Goal: Navigation & Orientation: Find specific page/section

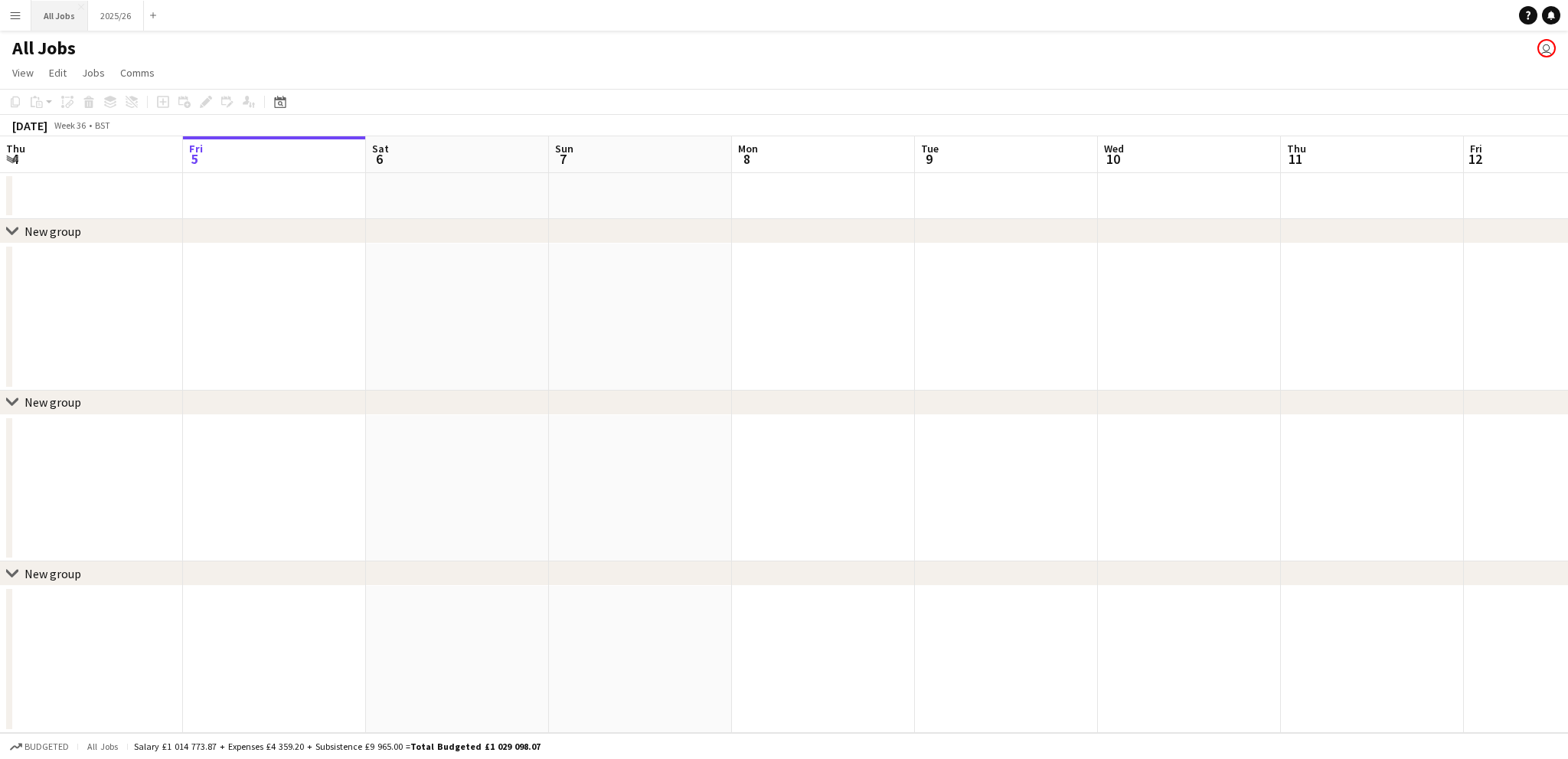
click at [51, 9] on button "All Jobs Close" at bounding box center [59, 15] width 57 height 30
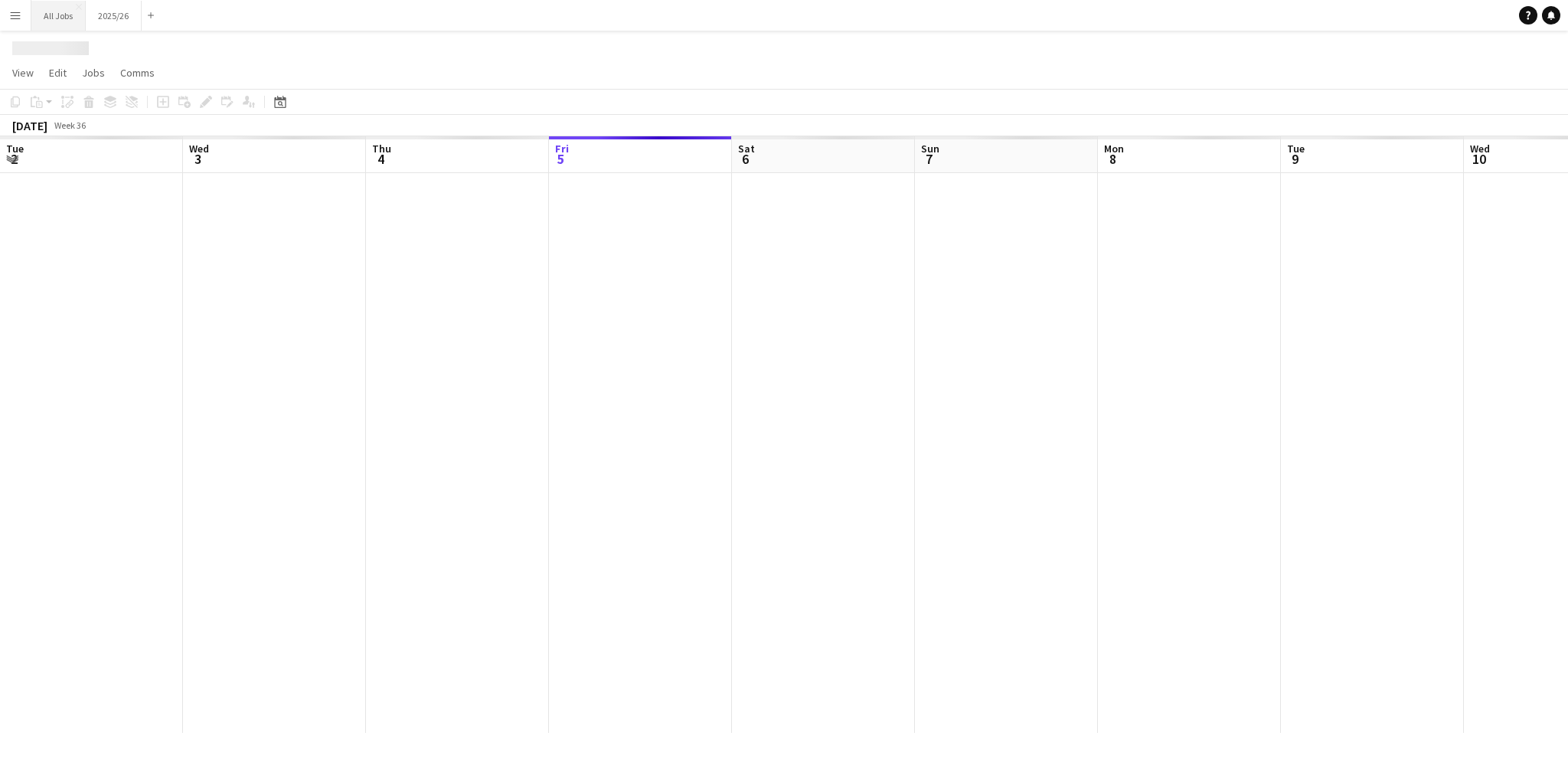
scroll to position [0, 366]
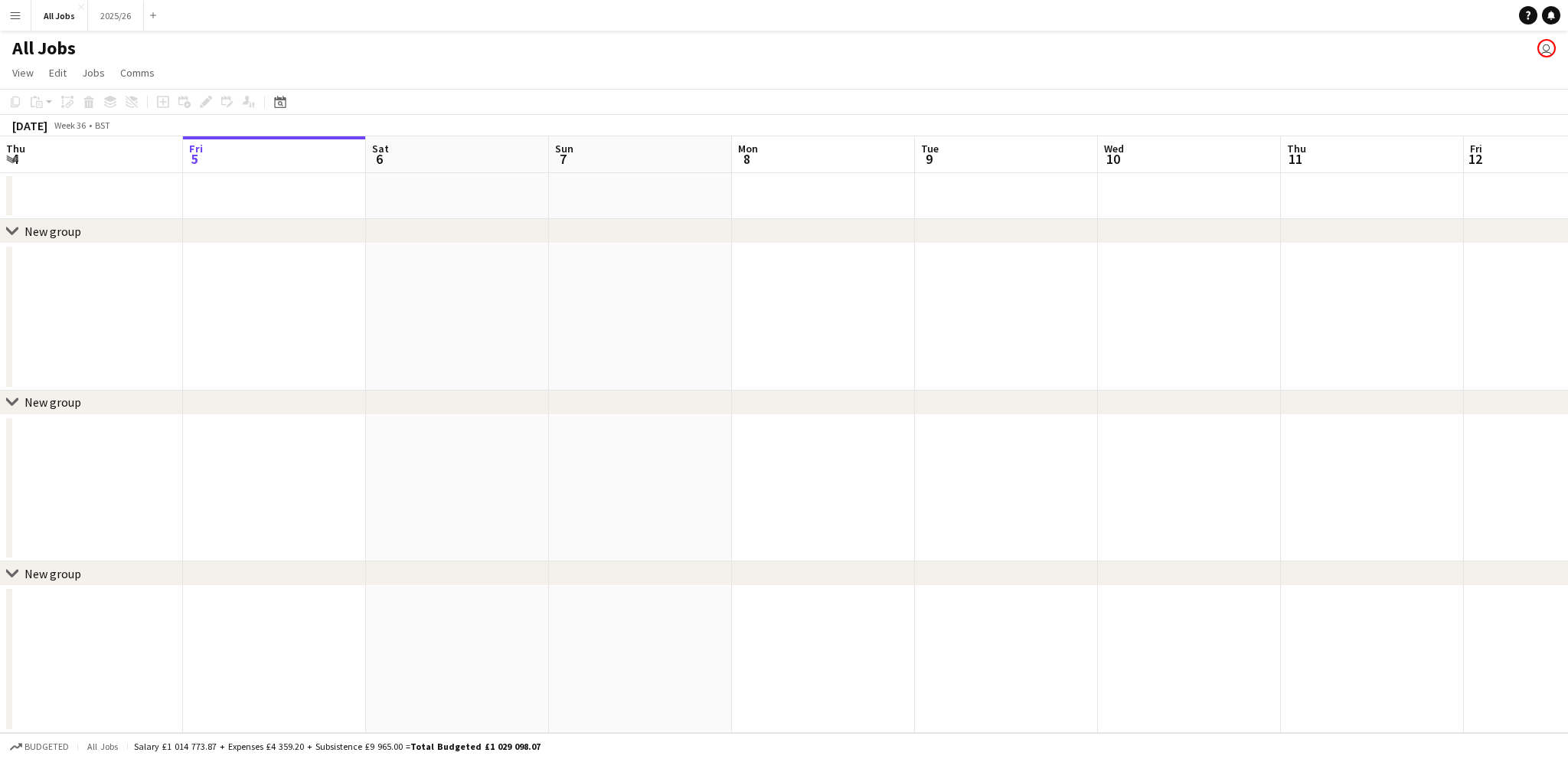
click at [14, 13] on app-icon "Menu" at bounding box center [14, 14] width 12 height 12
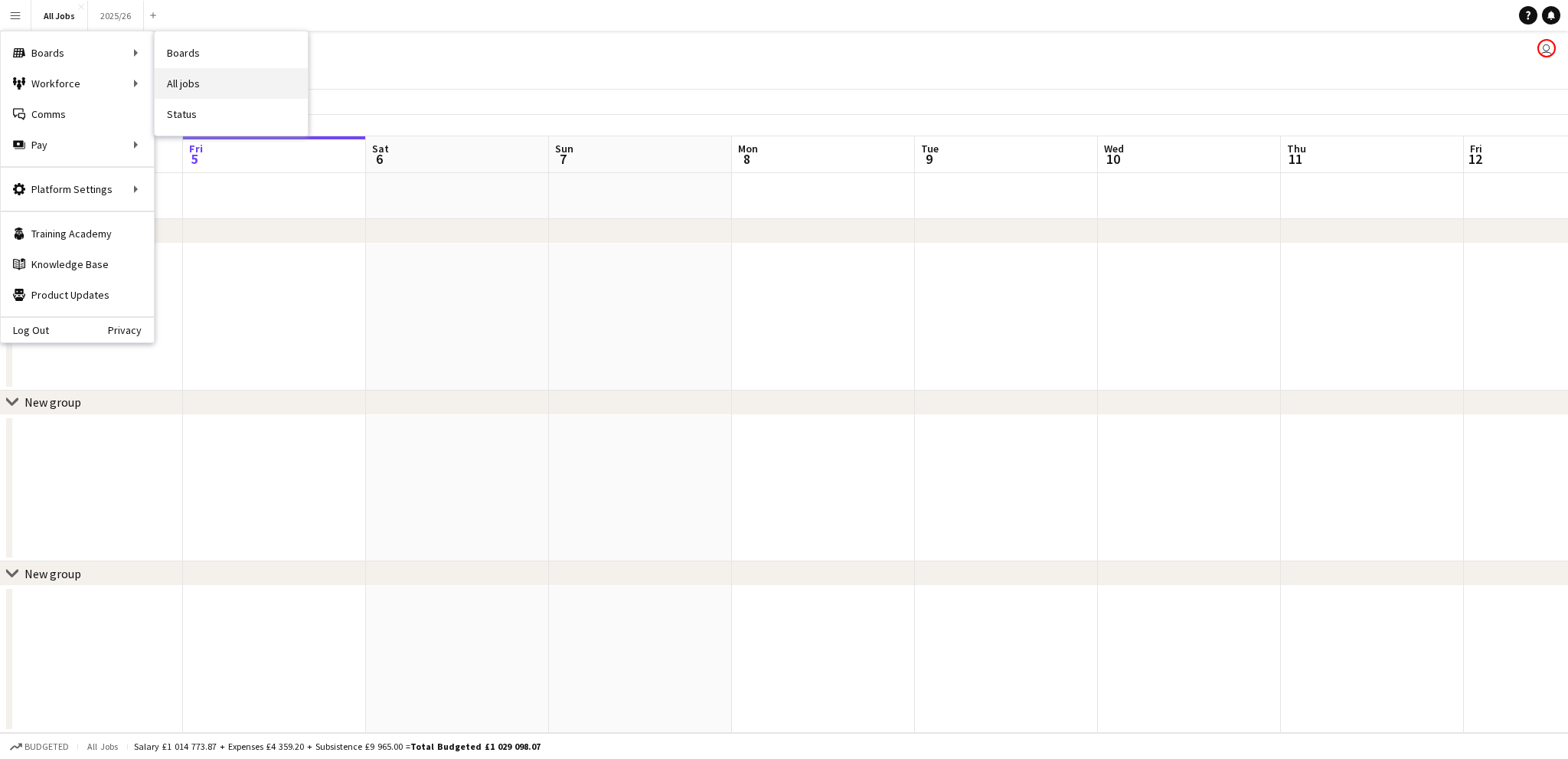
click at [160, 88] on link "All jobs" at bounding box center [231, 83] width 153 height 30
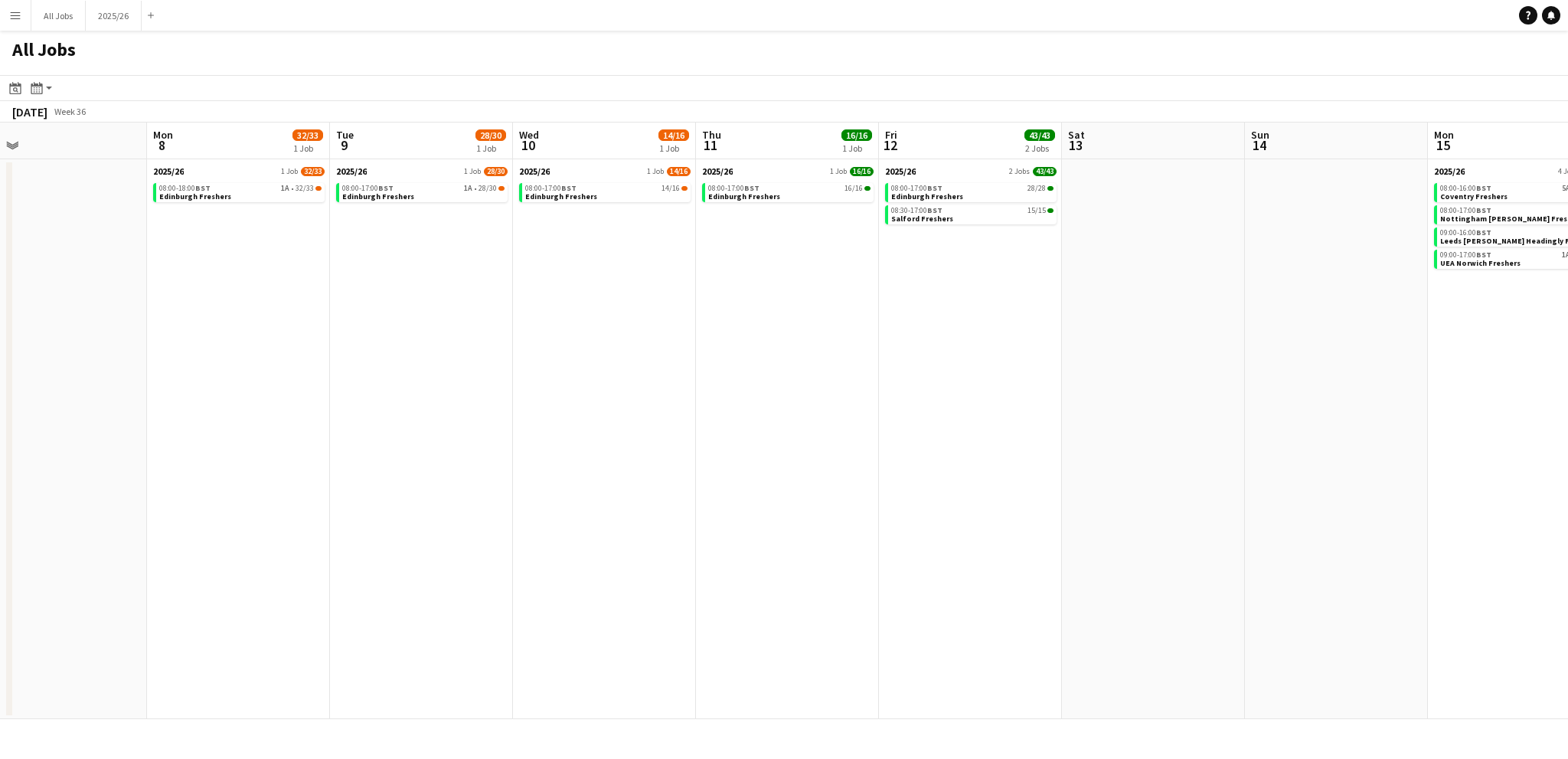
scroll to position [0, 378]
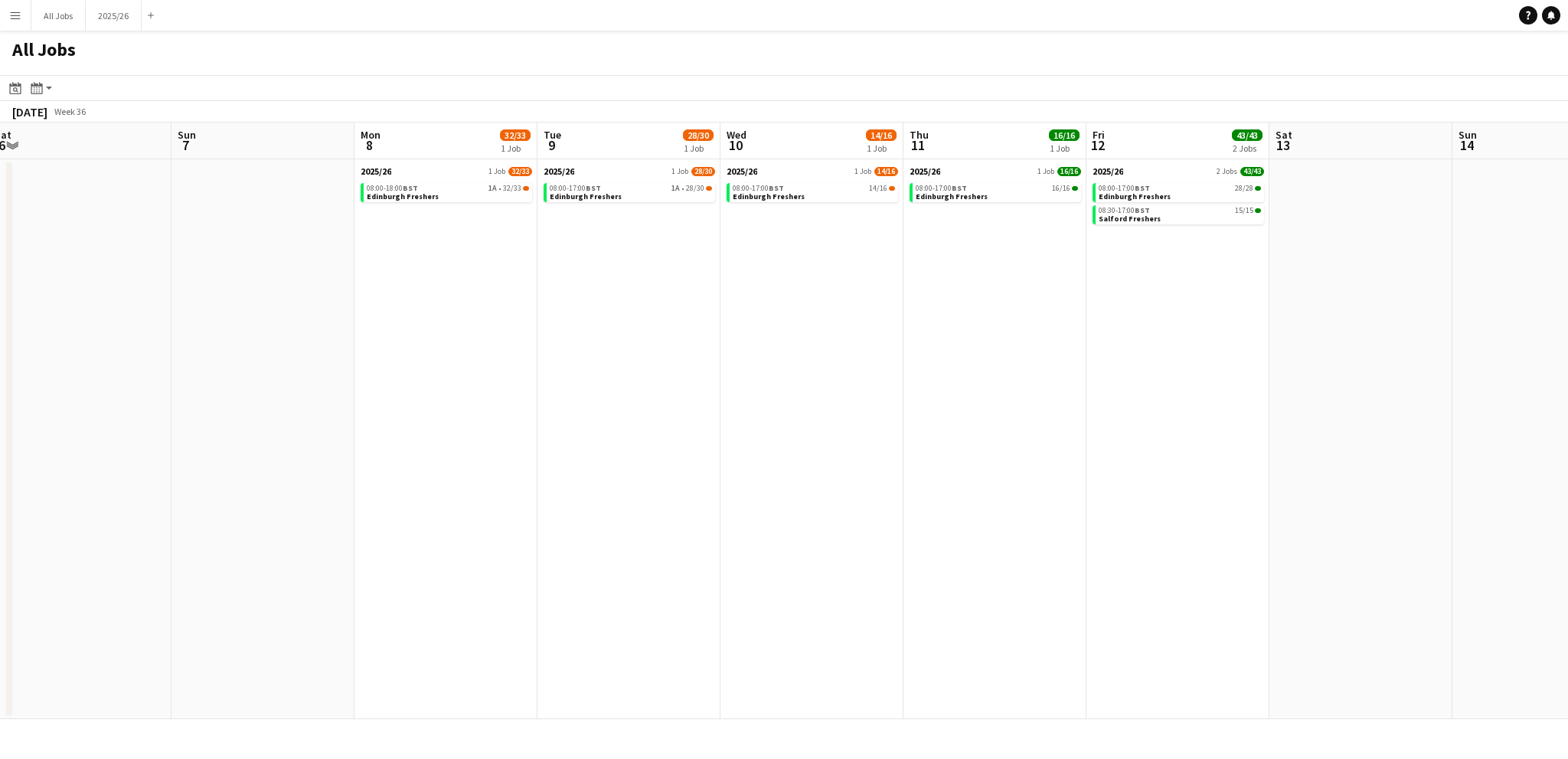
drag, startPoint x: 885, startPoint y: 363, endPoint x: 508, endPoint y: 355, distance: 377.1
click at [508, 355] on app-calendar-viewport "Thu 4 Fri 5 Sat 6 Sun 7 Mon 8 32/33 1 Job Tue 9 28/30 1 Job Wed 10 14/16 1 Job …" at bounding box center [784, 421] width 1568 height 597
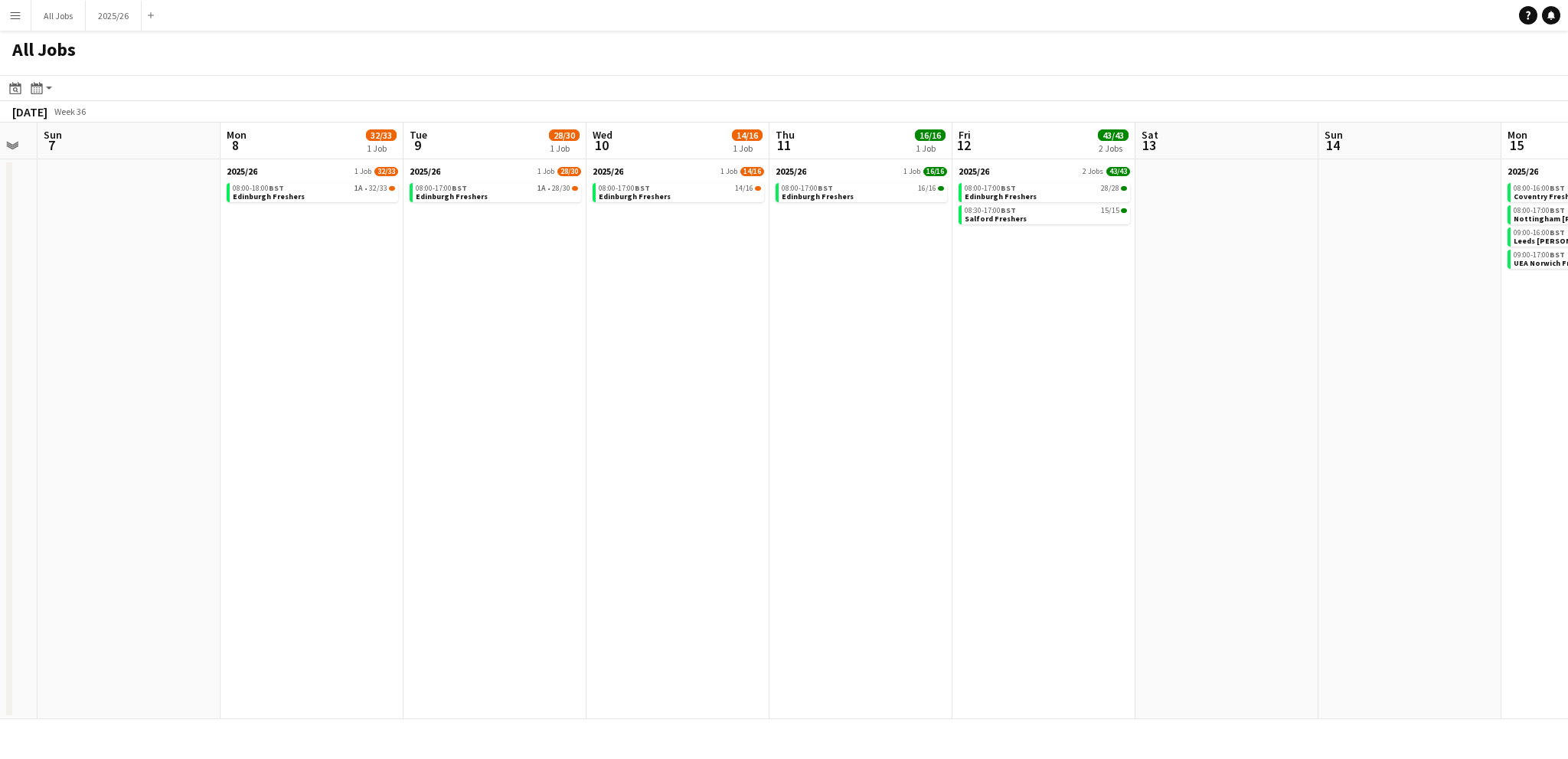
drag, startPoint x: 1153, startPoint y: 320, endPoint x: 1020, endPoint y: 347, distance: 135.7
click at [1020, 347] on app-calendar-viewport "Thu 4 Fri 5 Sat 6 Sun 7 Mon 8 32/33 1 Job Tue 9 28/30 1 Job Wed 10 14/16 1 Job …" at bounding box center [784, 421] width 1568 height 597
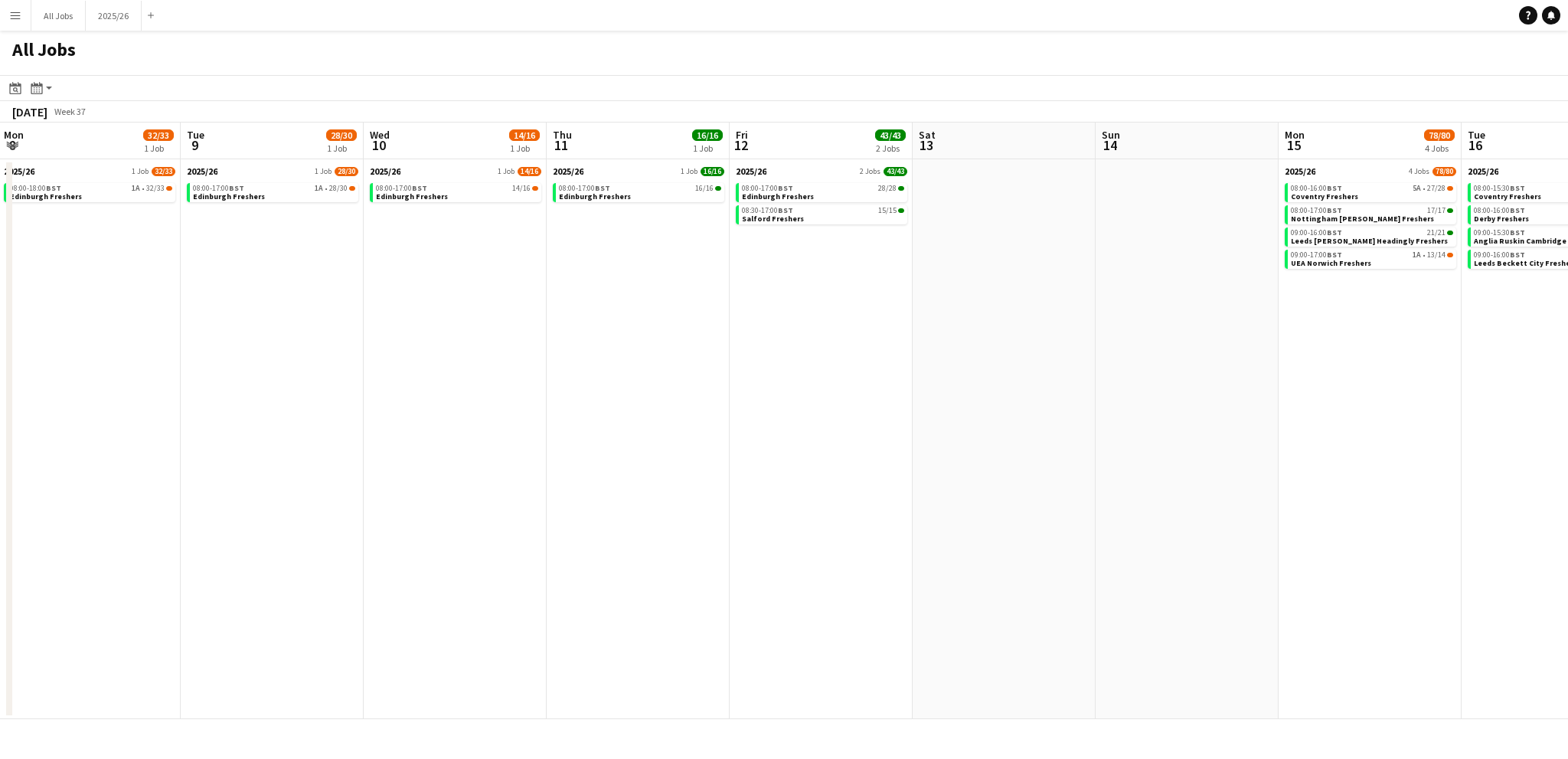
drag, startPoint x: 1258, startPoint y: 309, endPoint x: 1035, endPoint y: 314, distance: 223.1
click at [867, 334] on app-calendar-viewport "Sat 6 Sun 7 Mon 8 32/33 1 Job Tue 9 28/30 1 Job Wed 10 14/16 1 Job Thu 11 16/16…" at bounding box center [784, 421] width 1568 height 597
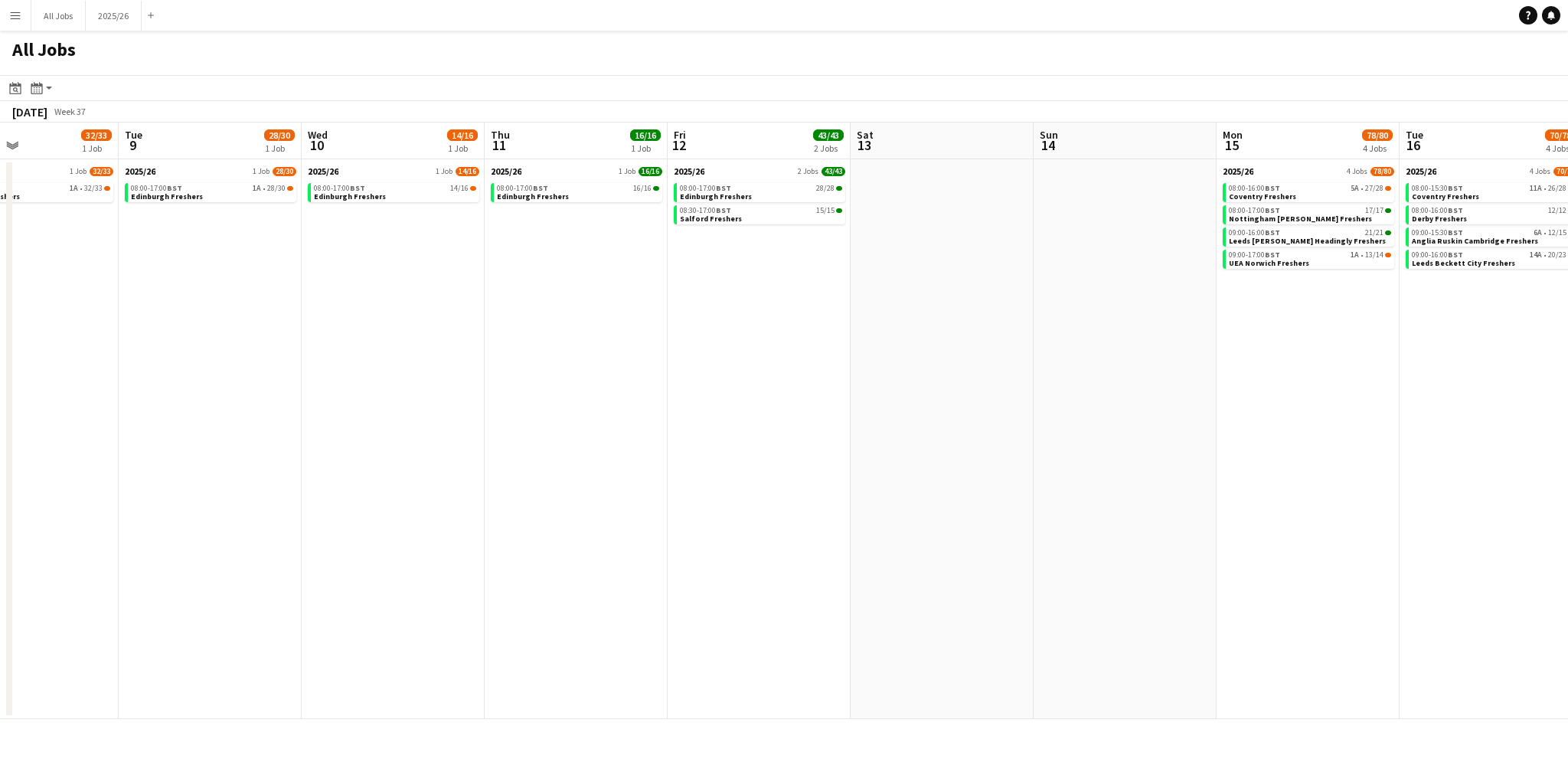
drag, startPoint x: 1105, startPoint y: 332, endPoint x: 678, endPoint y: 334, distance: 427.0
click at [678, 334] on app-calendar-viewport "Sat 6 Sun 7 Mon 8 32/33 1 Job Tue 9 28/30 1 Job Wed 10 14/16 1 Job Thu 11 16/16…" at bounding box center [784, 421] width 1568 height 597
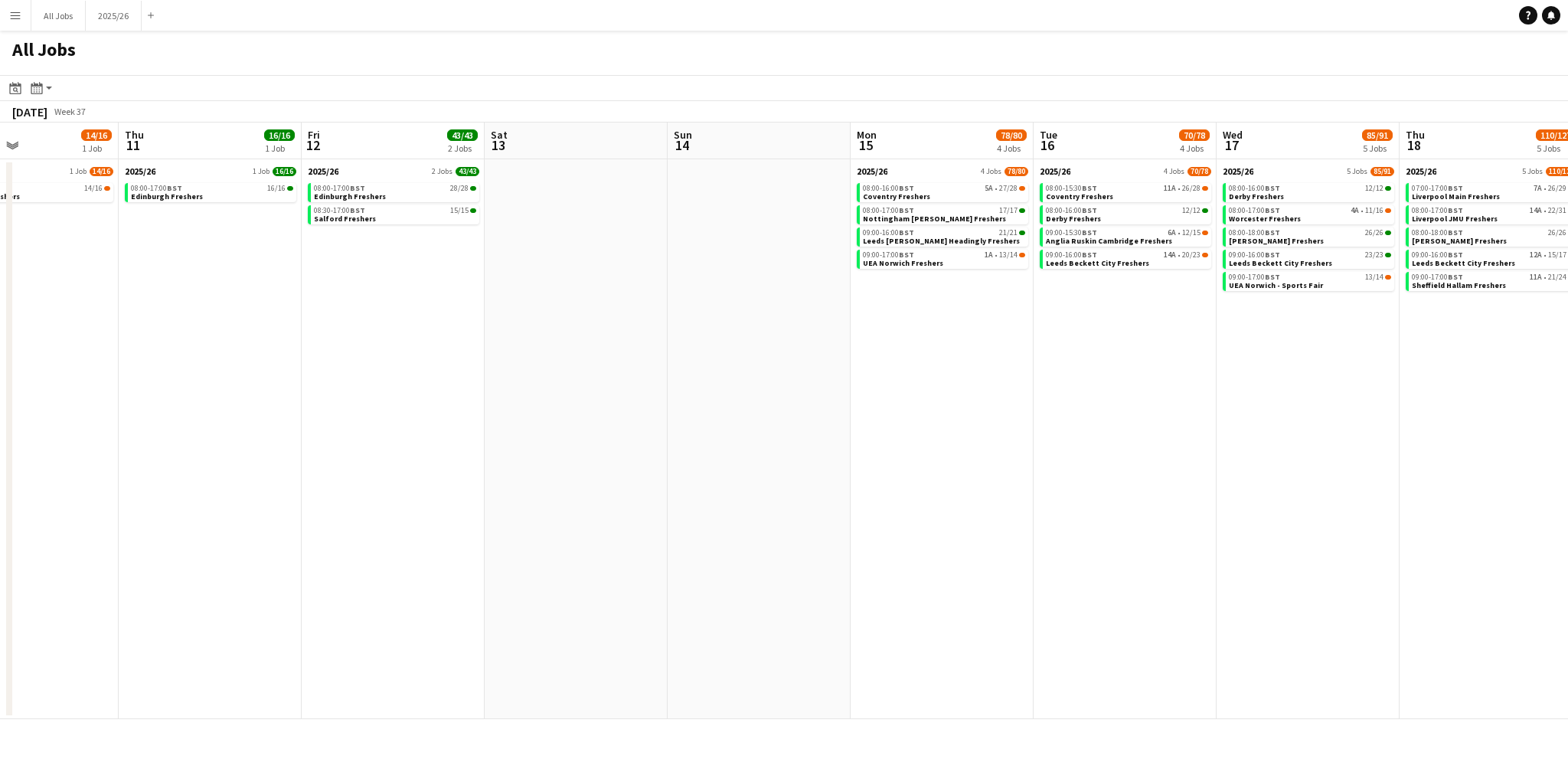
scroll to position [0, 422]
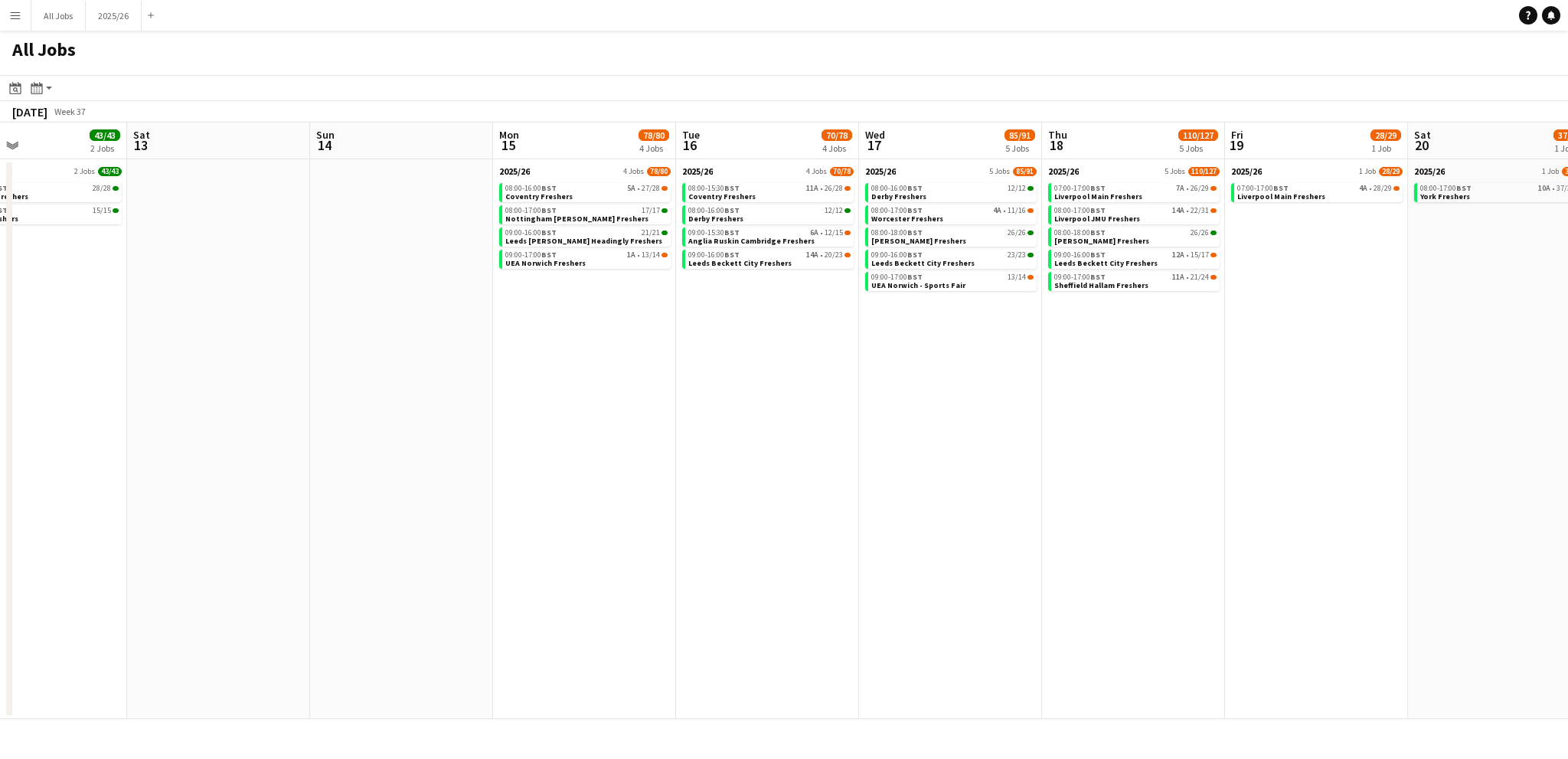
drag, startPoint x: 1249, startPoint y: 358, endPoint x: 892, endPoint y: 351, distance: 357.1
click at [668, 372] on app-calendar-viewport "Wed 10 14/16 1 Job Thu 11 16/16 1 Job Fri 12 43/43 2 Jobs Sat 13 Sun 14 Mon 15 …" at bounding box center [784, 421] width 1568 height 597
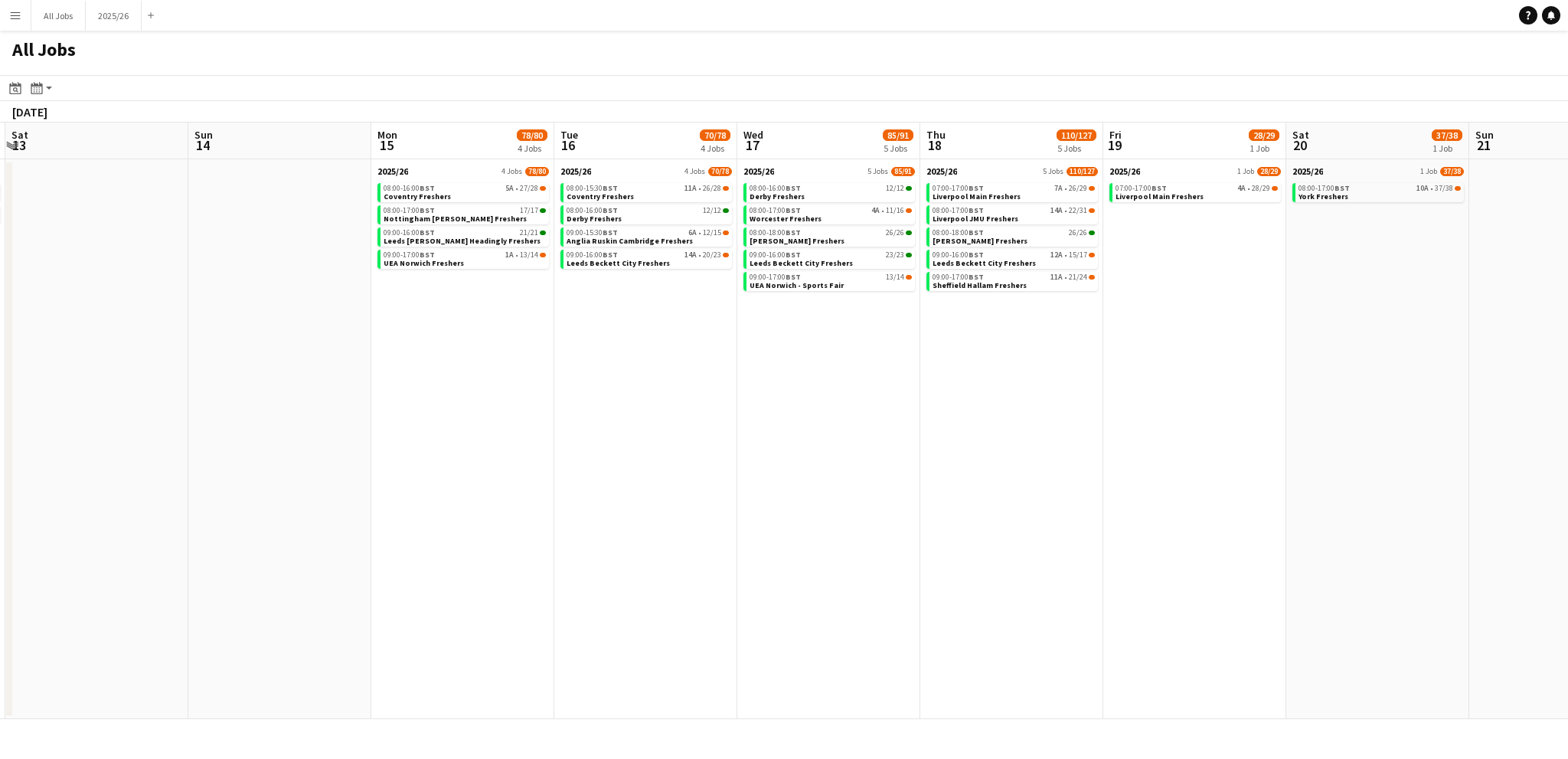
drag, startPoint x: 888, startPoint y: 363, endPoint x: 380, endPoint y: 378, distance: 508.2
click at [380, 378] on app-calendar-viewport "Wed 10 14/16 1 Job Thu 11 16/16 1 Job Fri 12 43/43 2 Jobs Sat 13 Sun 14 Mon 15 …" at bounding box center [784, 421] width 1568 height 597
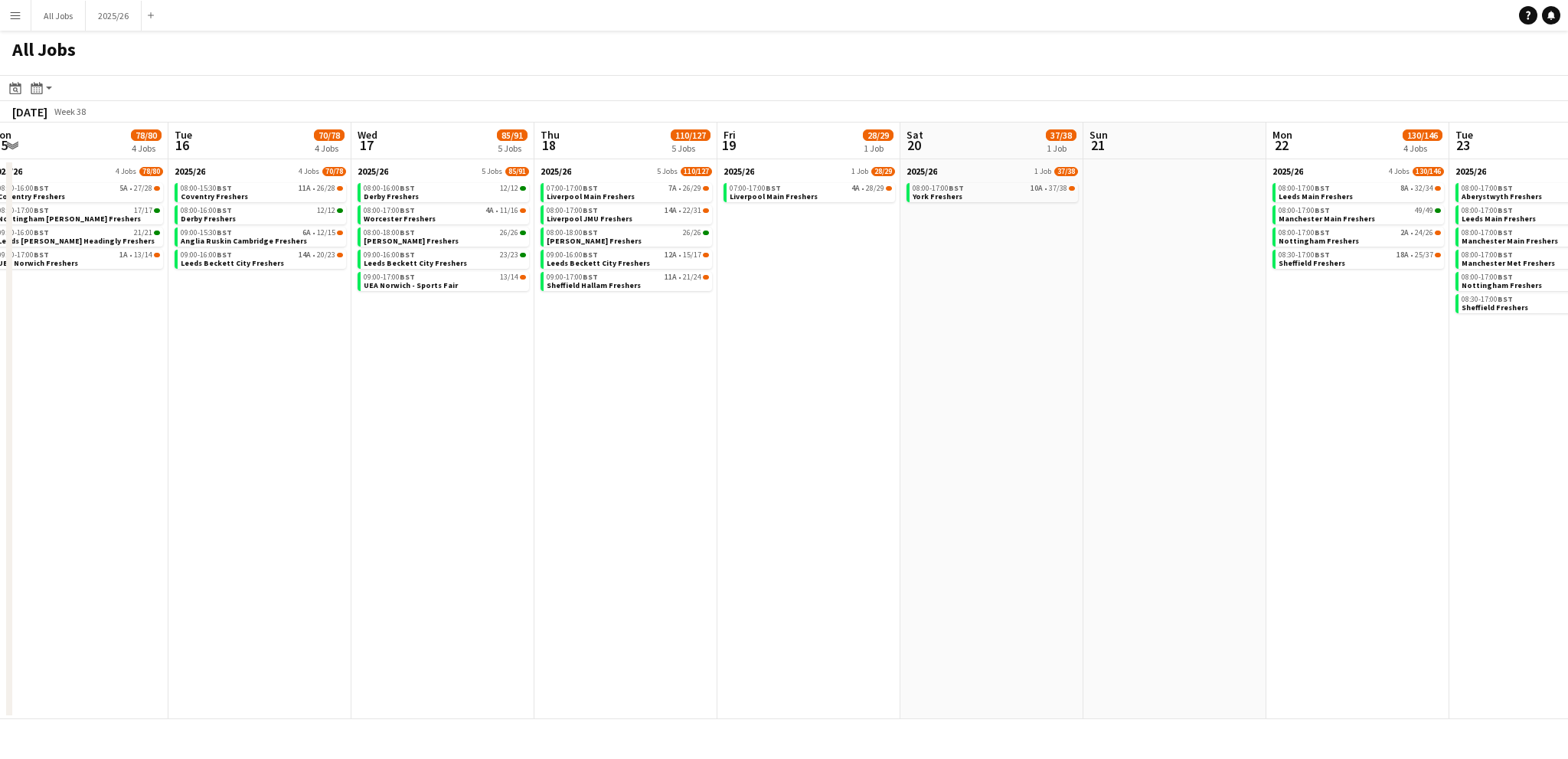
scroll to position [0, 437]
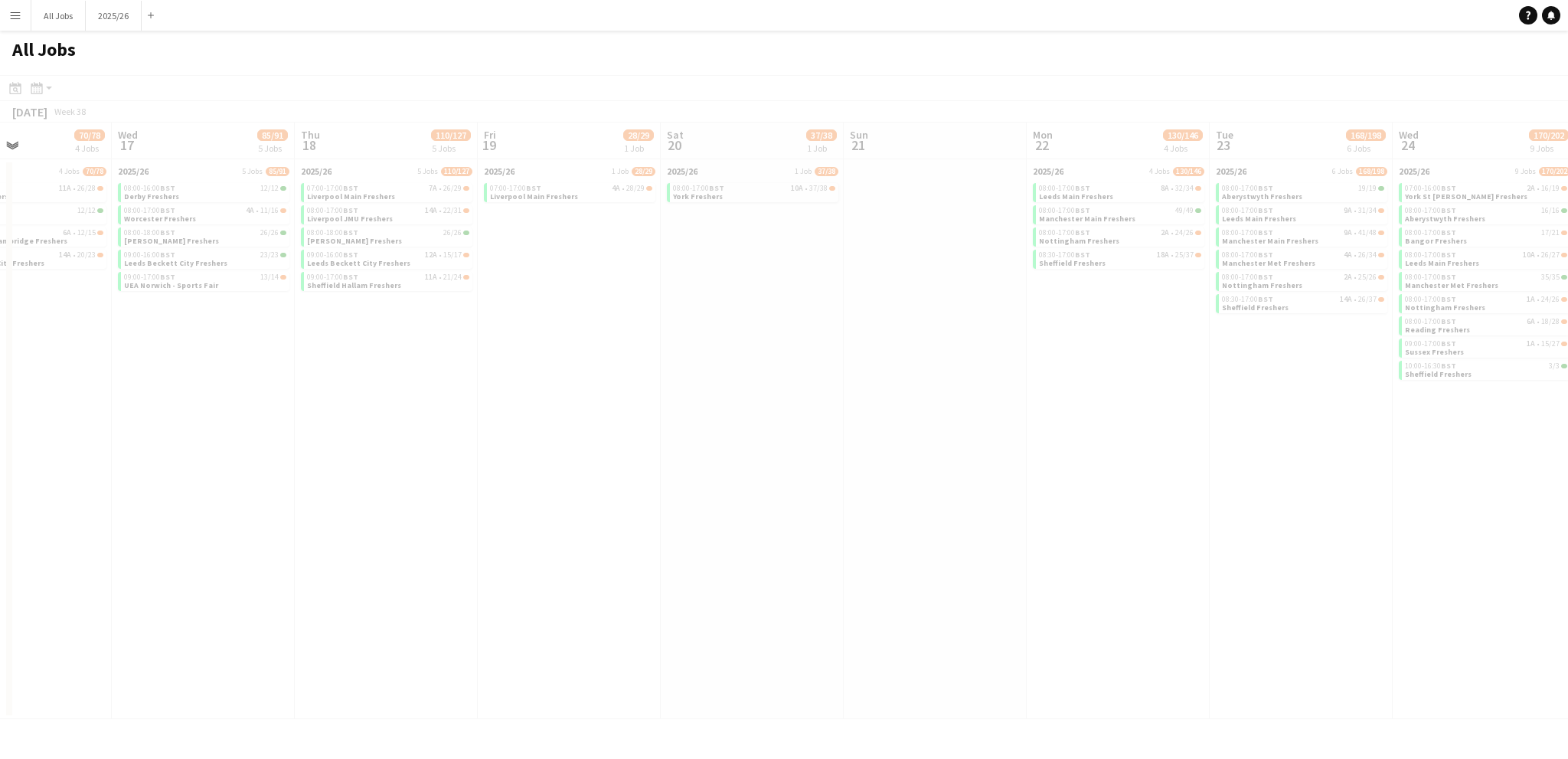
drag, startPoint x: 1100, startPoint y: 367, endPoint x: 861, endPoint y: 371, distance: 239.0
click at [790, 378] on app-calendar-viewport "Sun 14 Mon 15 78/80 4 Jobs Tue 16 70/78 4 Jobs Wed 17 85/91 5 Jobs Thu 18 110/1…" at bounding box center [784, 421] width 1568 height 597
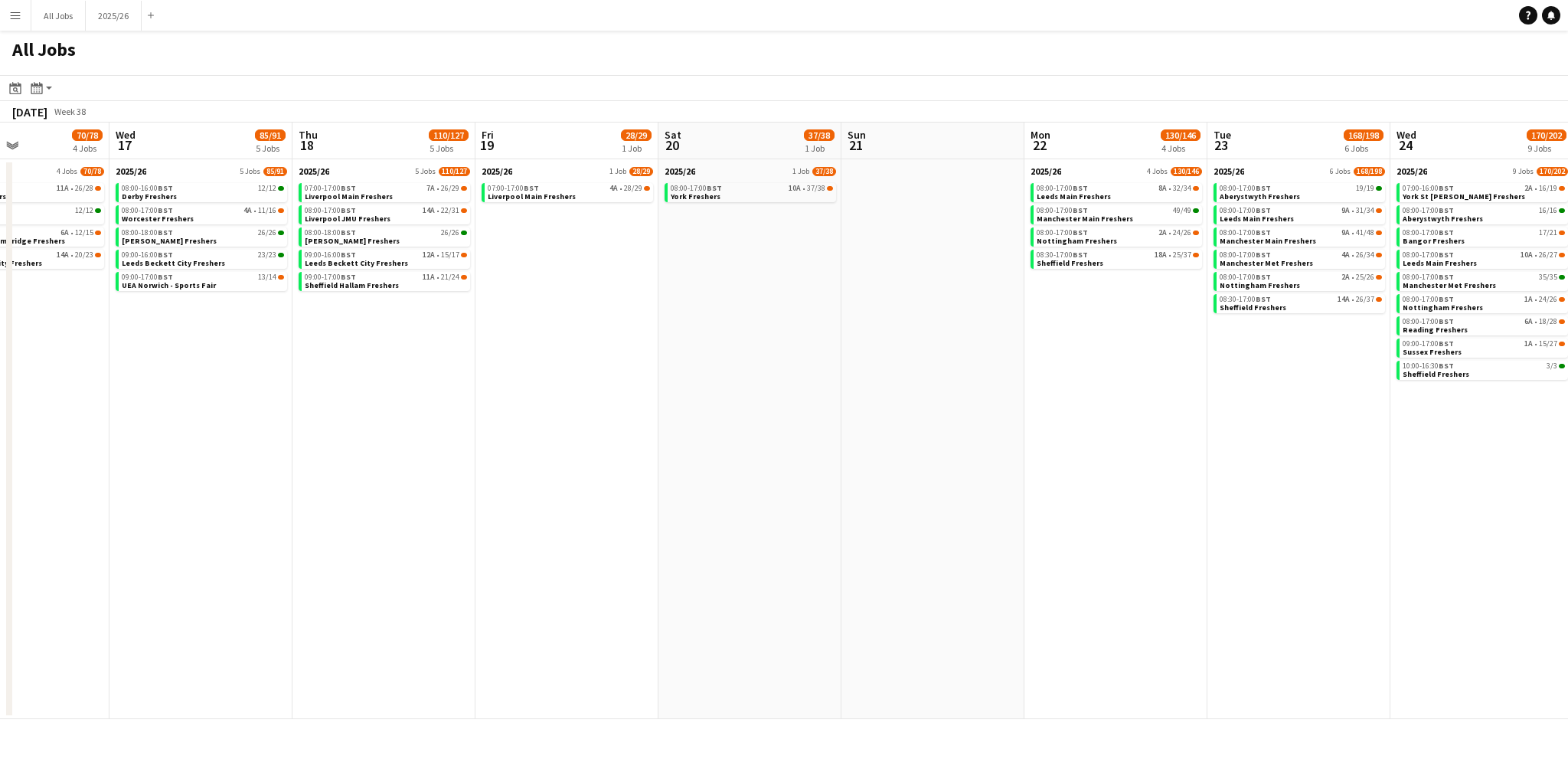
click at [865, 331] on app-date-cell at bounding box center [933, 440] width 183 height 560
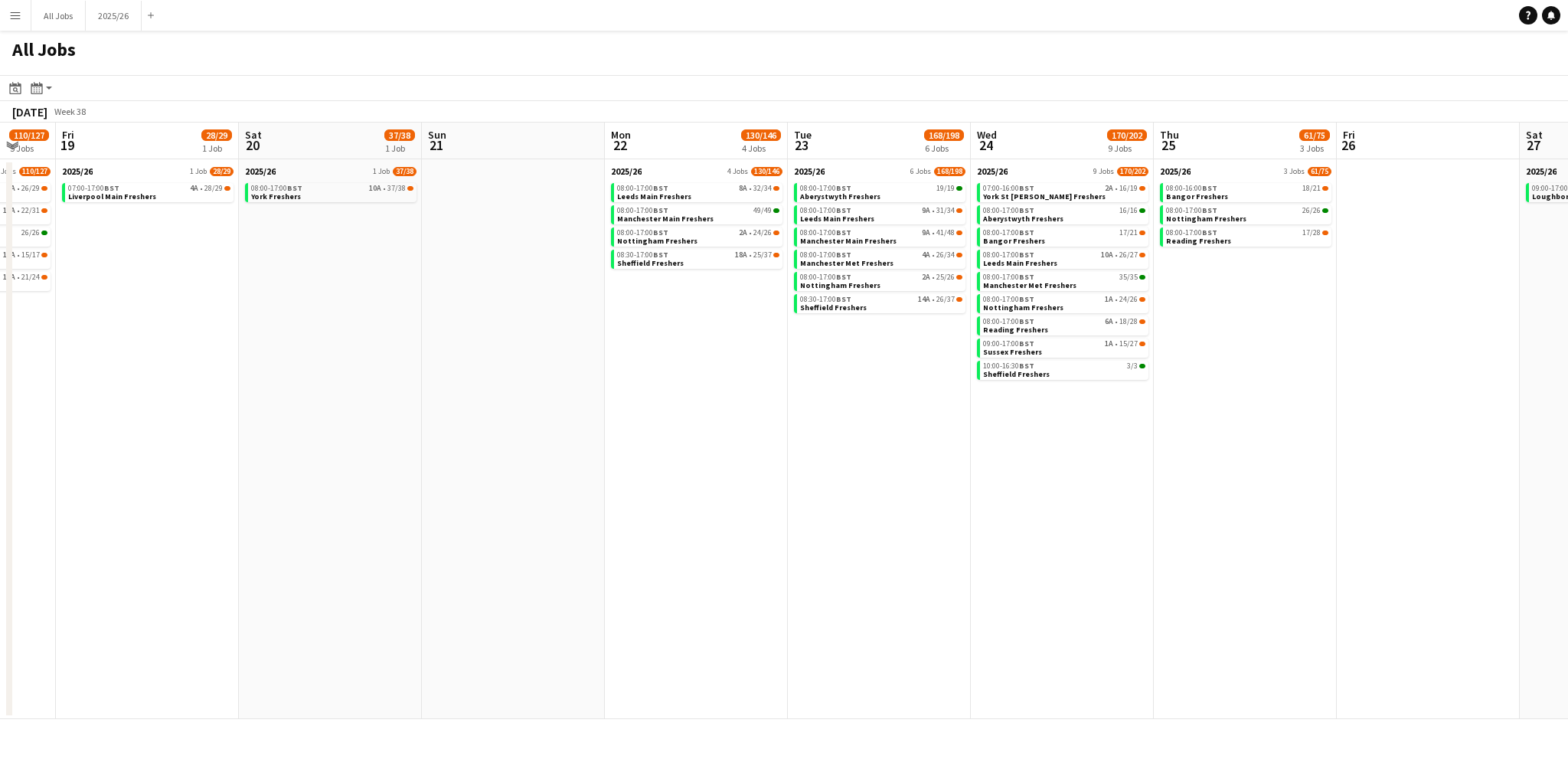
scroll to position [0, 511]
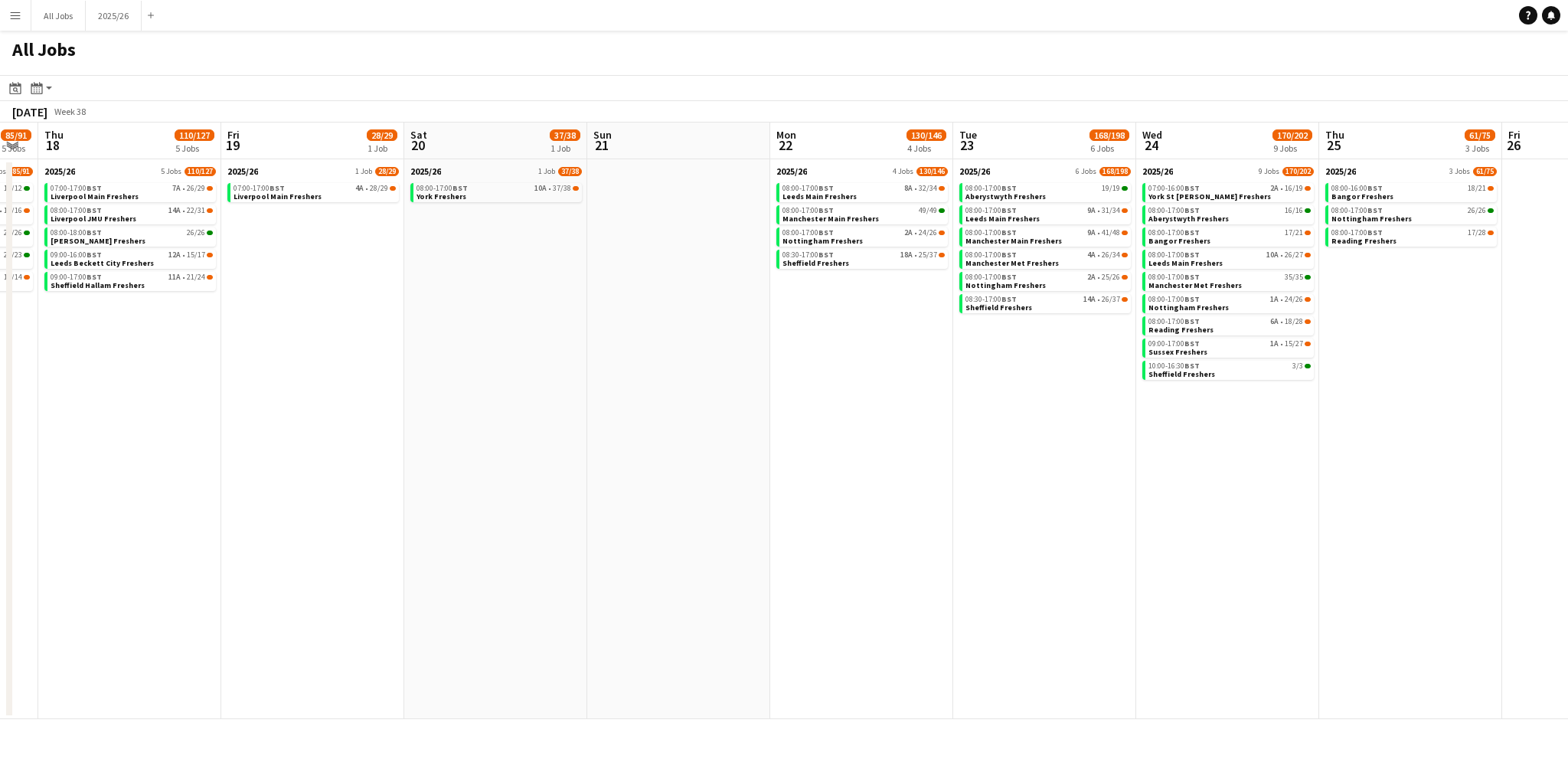
drag, startPoint x: 927, startPoint y: 340, endPoint x: 706, endPoint y: 360, distance: 221.9
click at [706, 360] on app-calendar-viewport "Mon 15 78/80 4 Jobs Tue 16 70/78 4 Jobs Wed 17 85/91 5 Jobs Thu 18 110/127 5 Jo…" at bounding box center [784, 421] width 1568 height 597
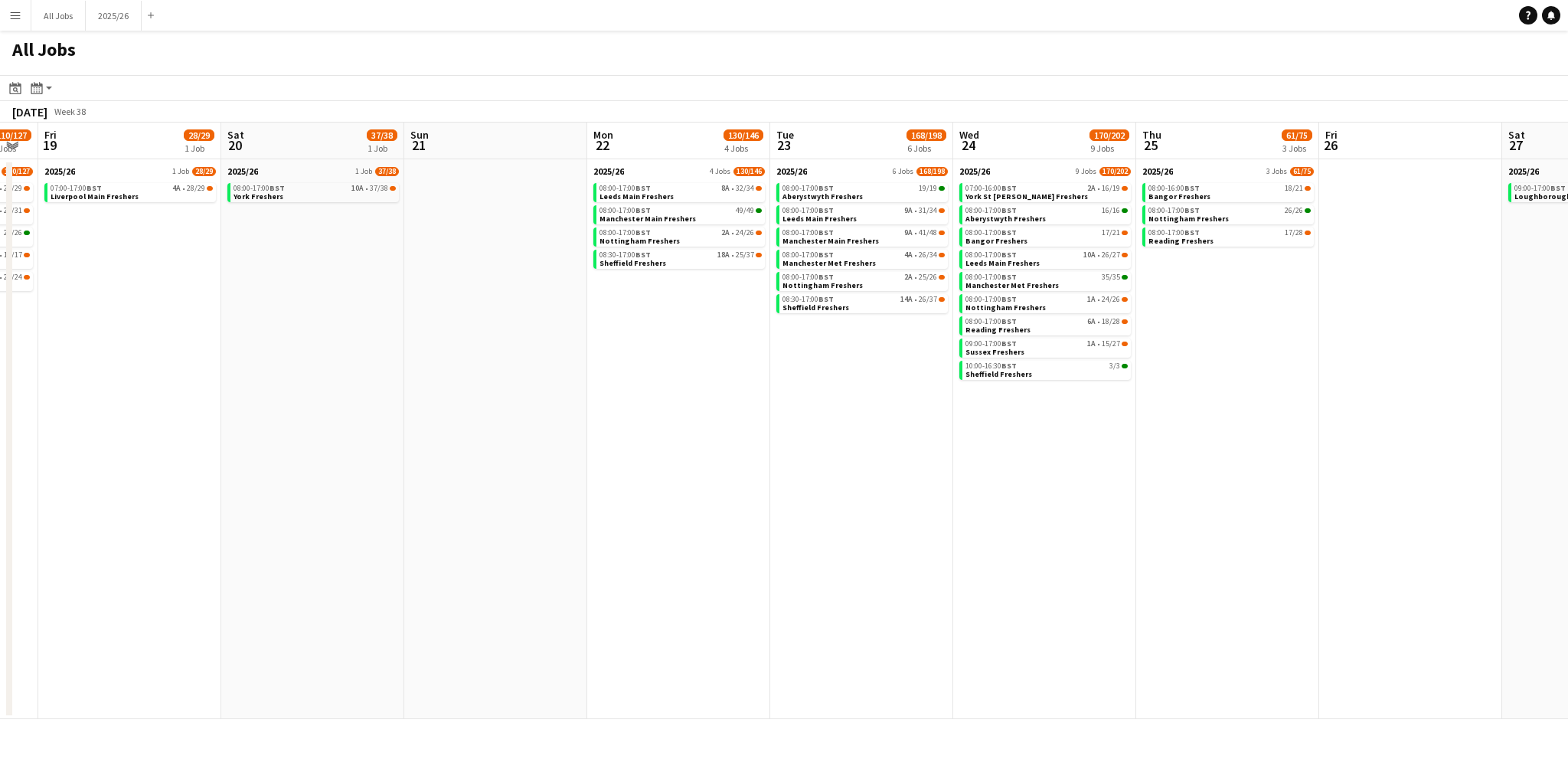
scroll to position [0, 399]
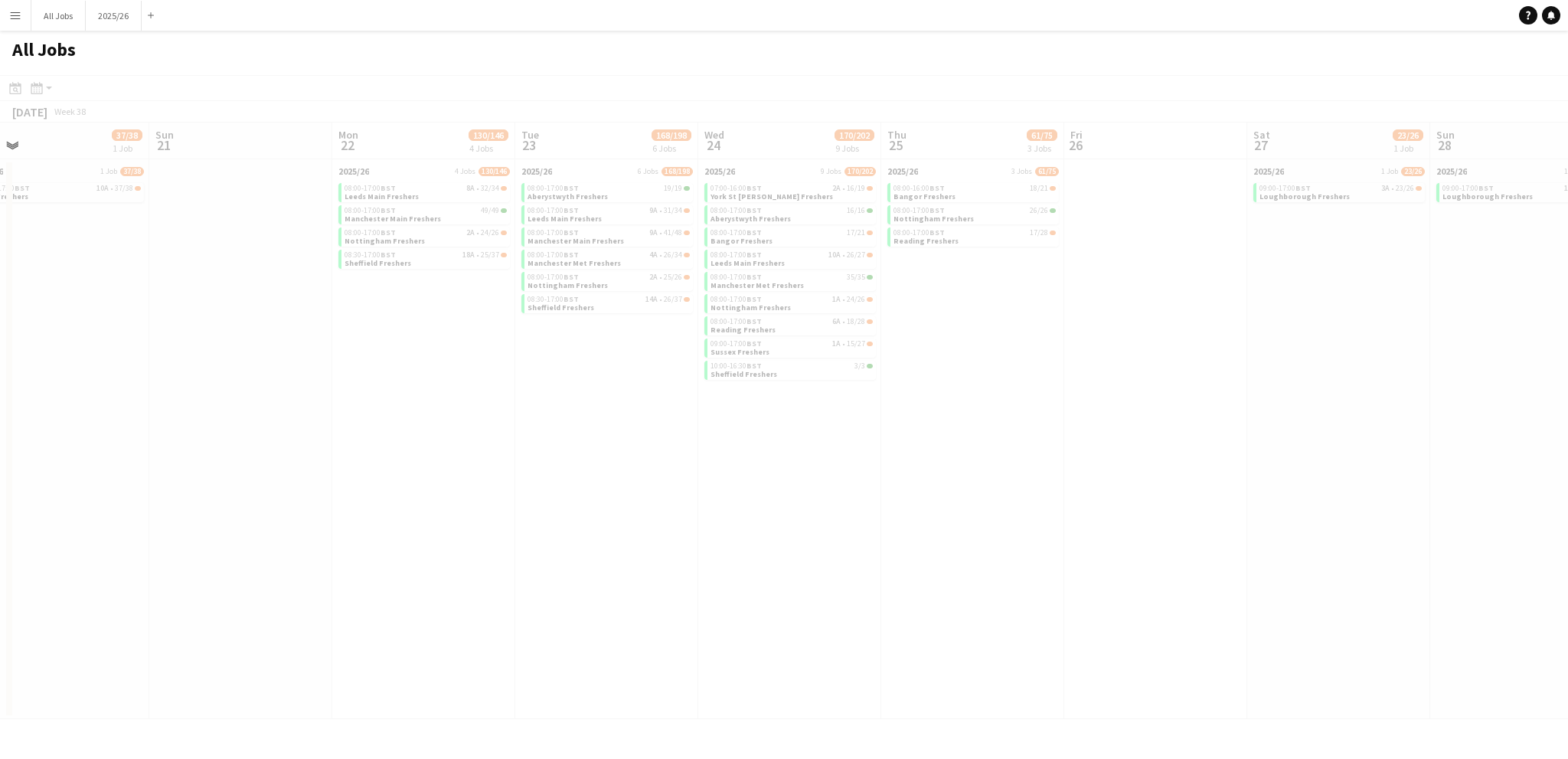
drag, startPoint x: 873, startPoint y: 376, endPoint x: 618, endPoint y: 379, distance: 255.0
click at [570, 383] on app-calendar-viewport "Thu 18 110/127 5 Jobs Fri 19 28/29 1 Job Sat 20 37/38 1 Job Sun 21 Mon 22 130/1…" at bounding box center [784, 421] width 1568 height 597
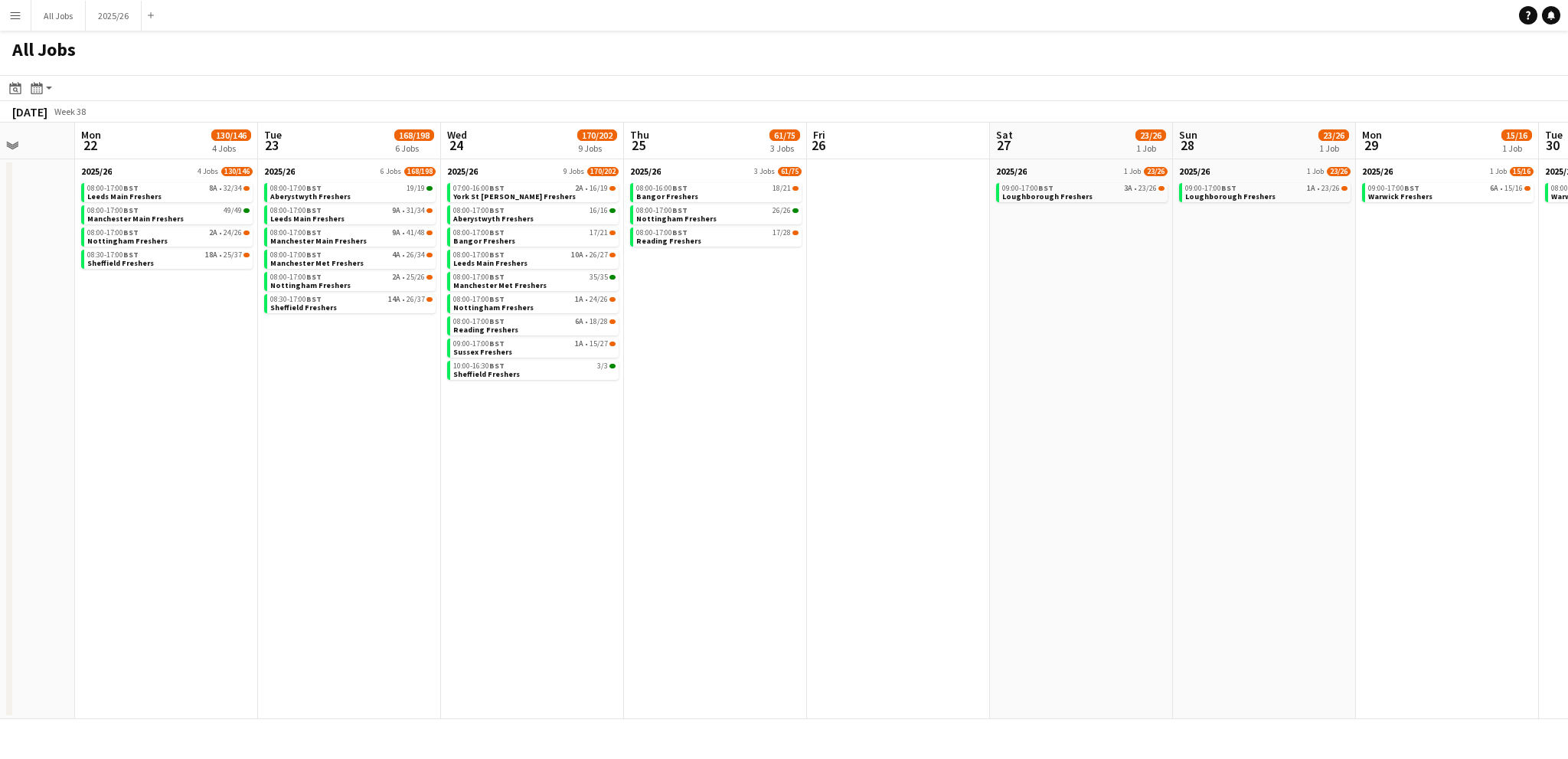
drag, startPoint x: 935, startPoint y: 460, endPoint x: 679, endPoint y: 468, distance: 256.1
click at [679, 468] on app-calendar-viewport "Thu 18 110/127 5 Jobs Fri 19 28/29 1 Job Sat 20 37/38 1 Job Sun 21 Mon 22 130/1…" at bounding box center [784, 421] width 1568 height 597
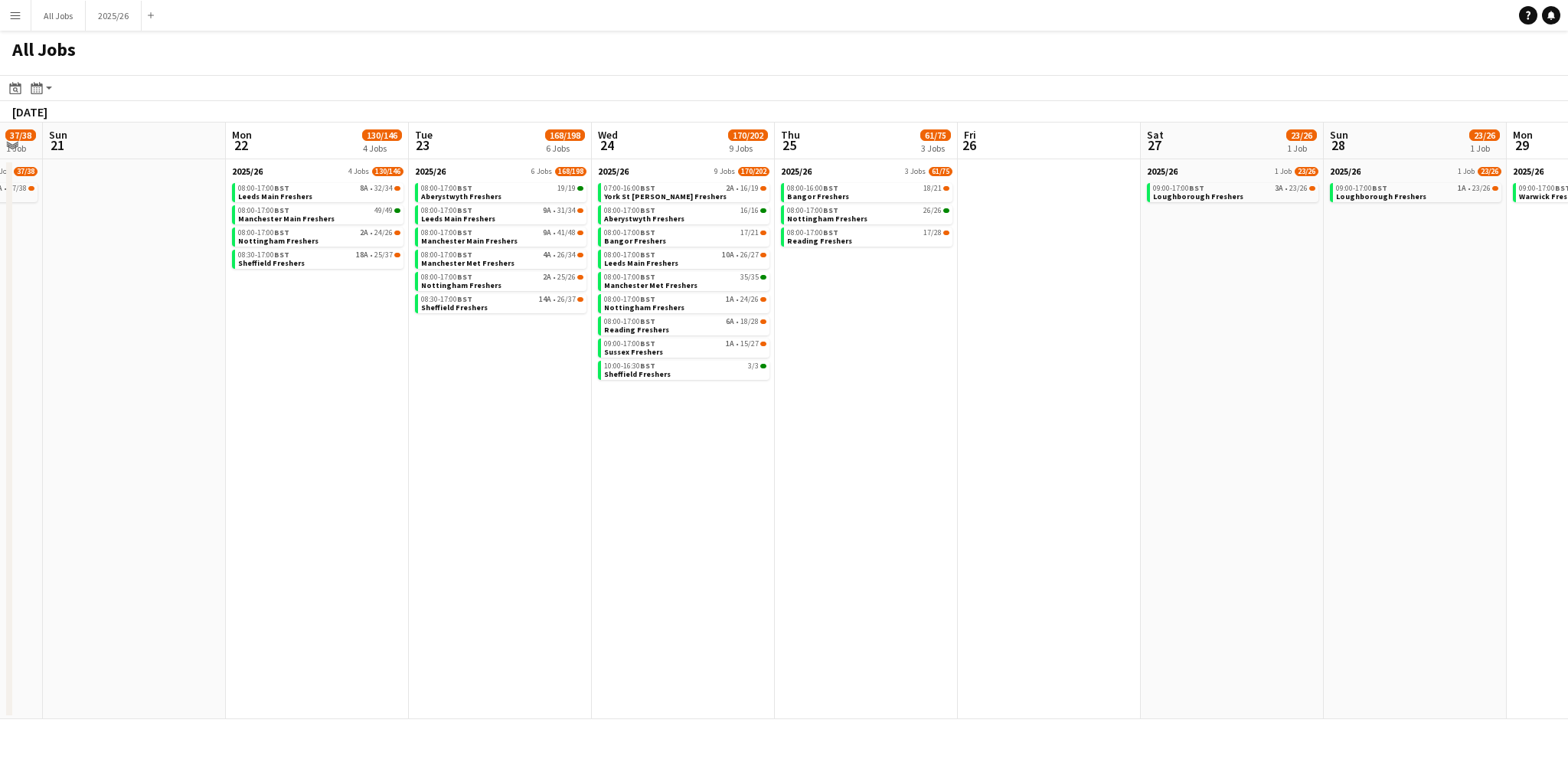
drag, startPoint x: 1289, startPoint y: 407, endPoint x: 1060, endPoint y: 405, distance: 229.0
click at [1060, 405] on app-calendar-viewport "Thu 18 110/127 5 Jobs Fri 19 28/29 1 Job Sat 20 37/38 1 Job Sun 21 Mon 22 130/1…" at bounding box center [784, 421] width 1568 height 597
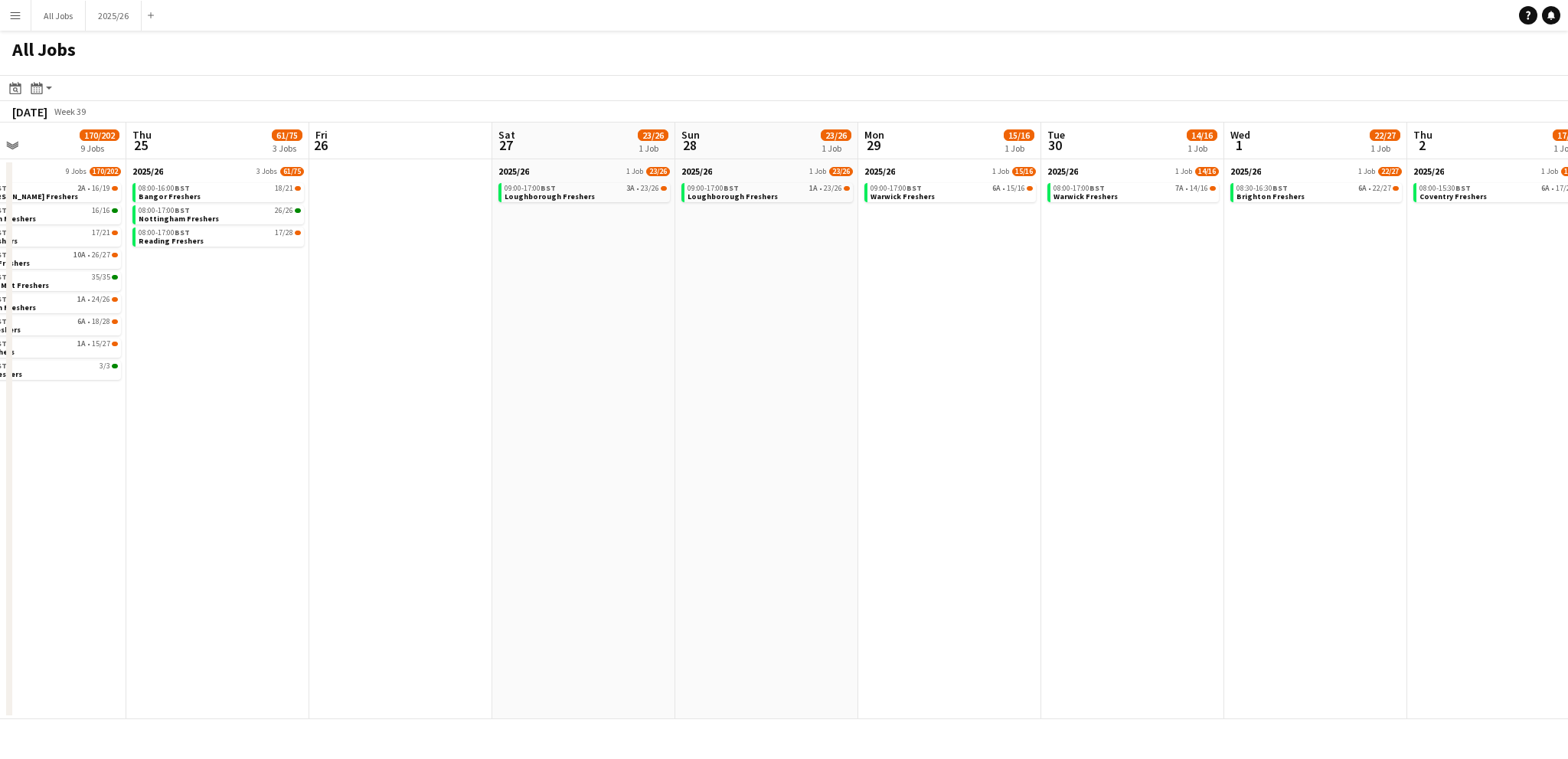
drag, startPoint x: 1404, startPoint y: 392, endPoint x: 1136, endPoint y: 402, distance: 268.2
click at [1136, 402] on app-calendar-viewport "Sun 21 Mon 22 130/146 4 Jobs Tue 23 168/198 6 Jobs Wed 24 170/202 9 Jobs Thu 25…" at bounding box center [784, 421] width 1568 height 597
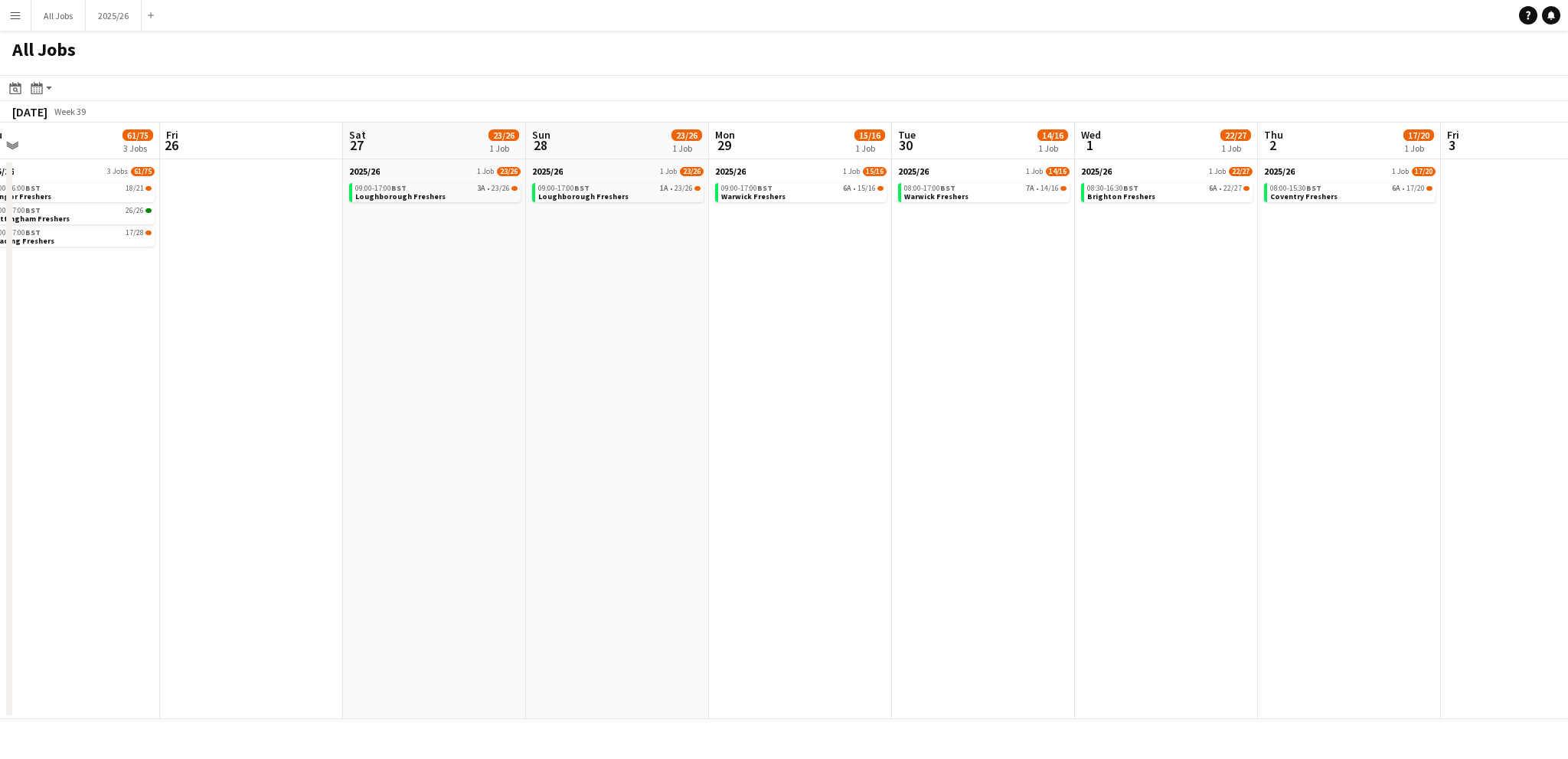
drag, startPoint x: 1418, startPoint y: 385, endPoint x: 1124, endPoint y: 406, distance: 294.7
click at [1124, 406] on app-calendar-viewport "Tue 23 168/198 6 Jobs Wed 24 170/202 9 Jobs Thu 25 61/75 3 Jobs Fri 26 Sat 27 2…" at bounding box center [784, 421] width 1568 height 597
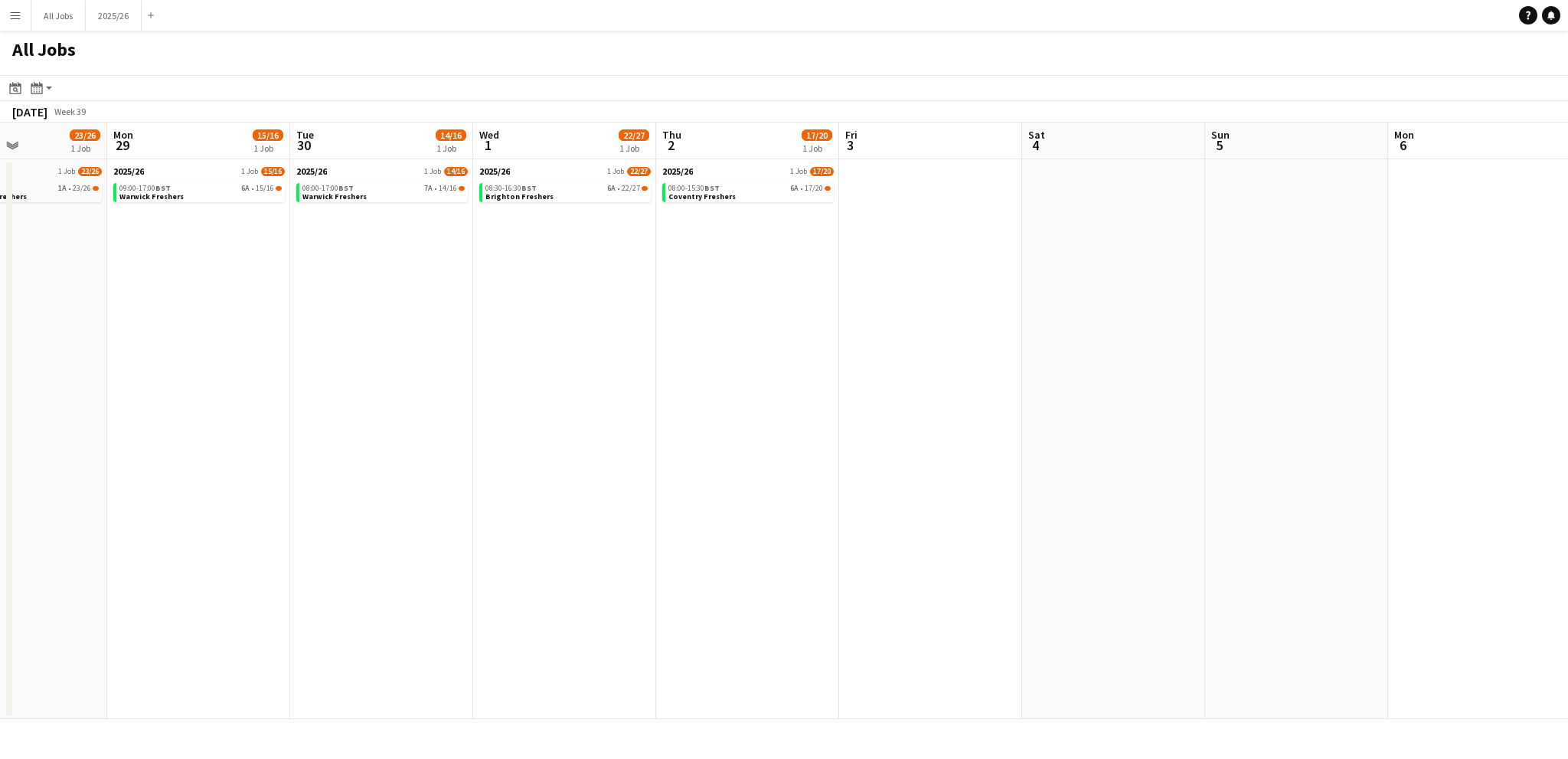
drag, startPoint x: 847, startPoint y: 366, endPoint x: 556, endPoint y: 366, distance: 291.0
click at [556, 366] on app-calendar-viewport "Thu 25 61/75 3 Jobs Fri 26 Sat 27 23/26 1 Job Sun 28 23/26 1 Job Mon 29 15/16 1…" at bounding box center [784, 421] width 1568 height 597
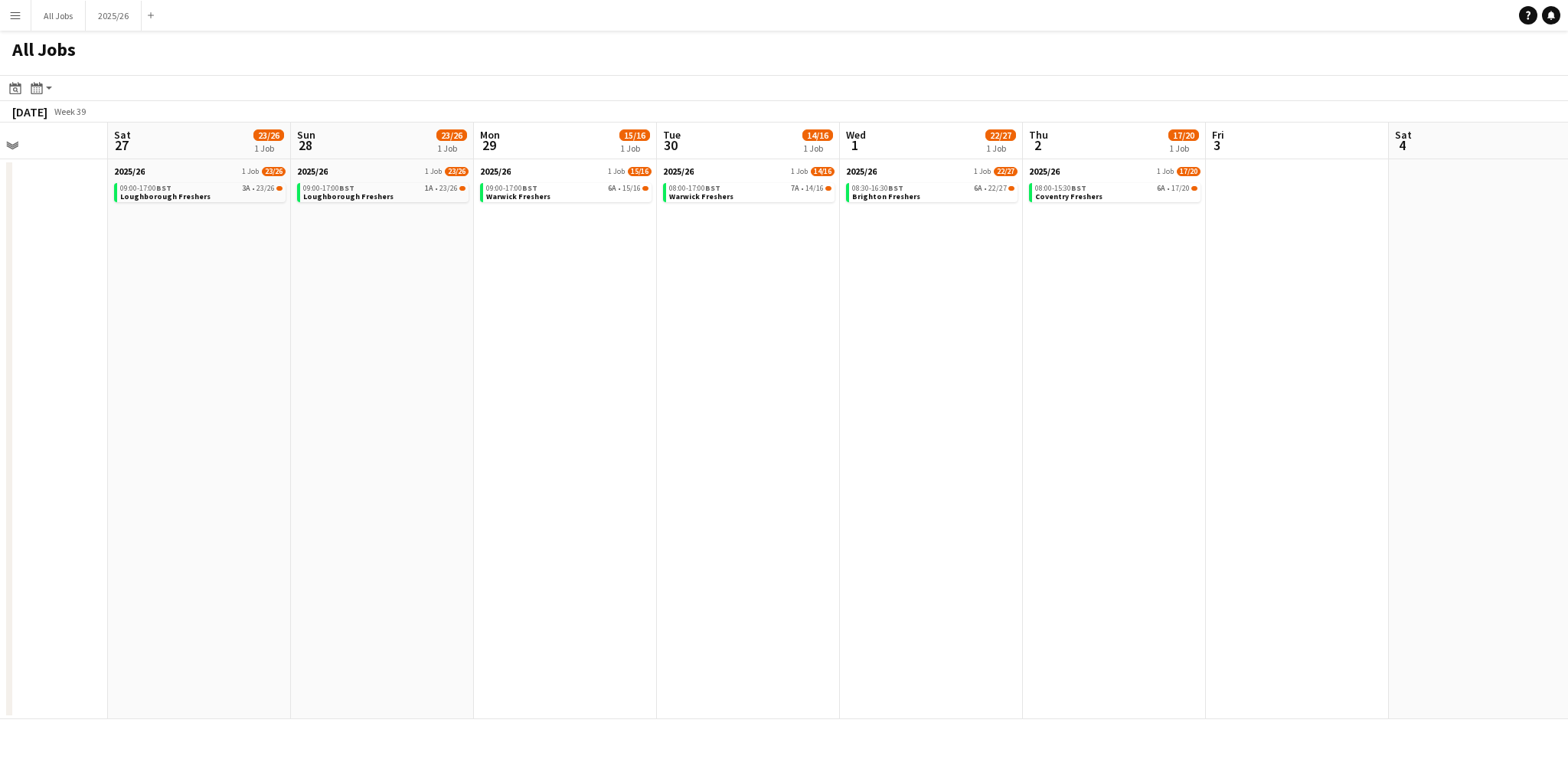
drag, startPoint x: 469, startPoint y: 362, endPoint x: 1019, endPoint y: 361, distance: 550.0
click at [1019, 361] on app-calendar-viewport "Wed 24 170/202 9 Jobs Thu 25 61/75 3 Jobs Fri 26 Sat 27 23/26 1 Job Sun 28 23/2…" at bounding box center [784, 421] width 1568 height 597
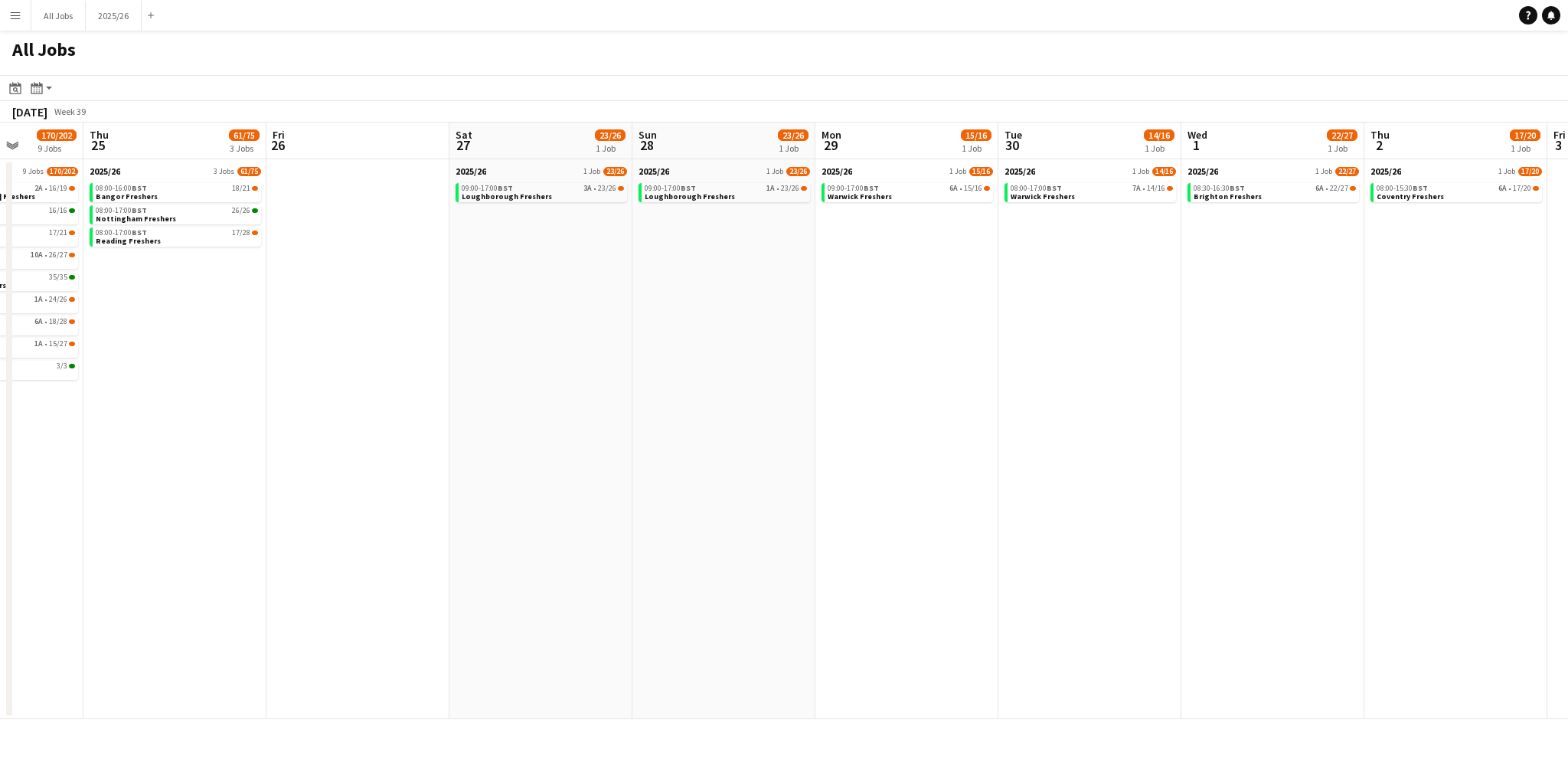
drag, startPoint x: 476, startPoint y: 365, endPoint x: 633, endPoint y: 363, distance: 157.0
click at [633, 363] on app-calendar-viewport "Mon 22 130/146 4 Jobs Tue 23 168/198 6 Jobs Wed 24 170/202 9 Jobs Thu 25 61/75 …" at bounding box center [784, 421] width 1568 height 597
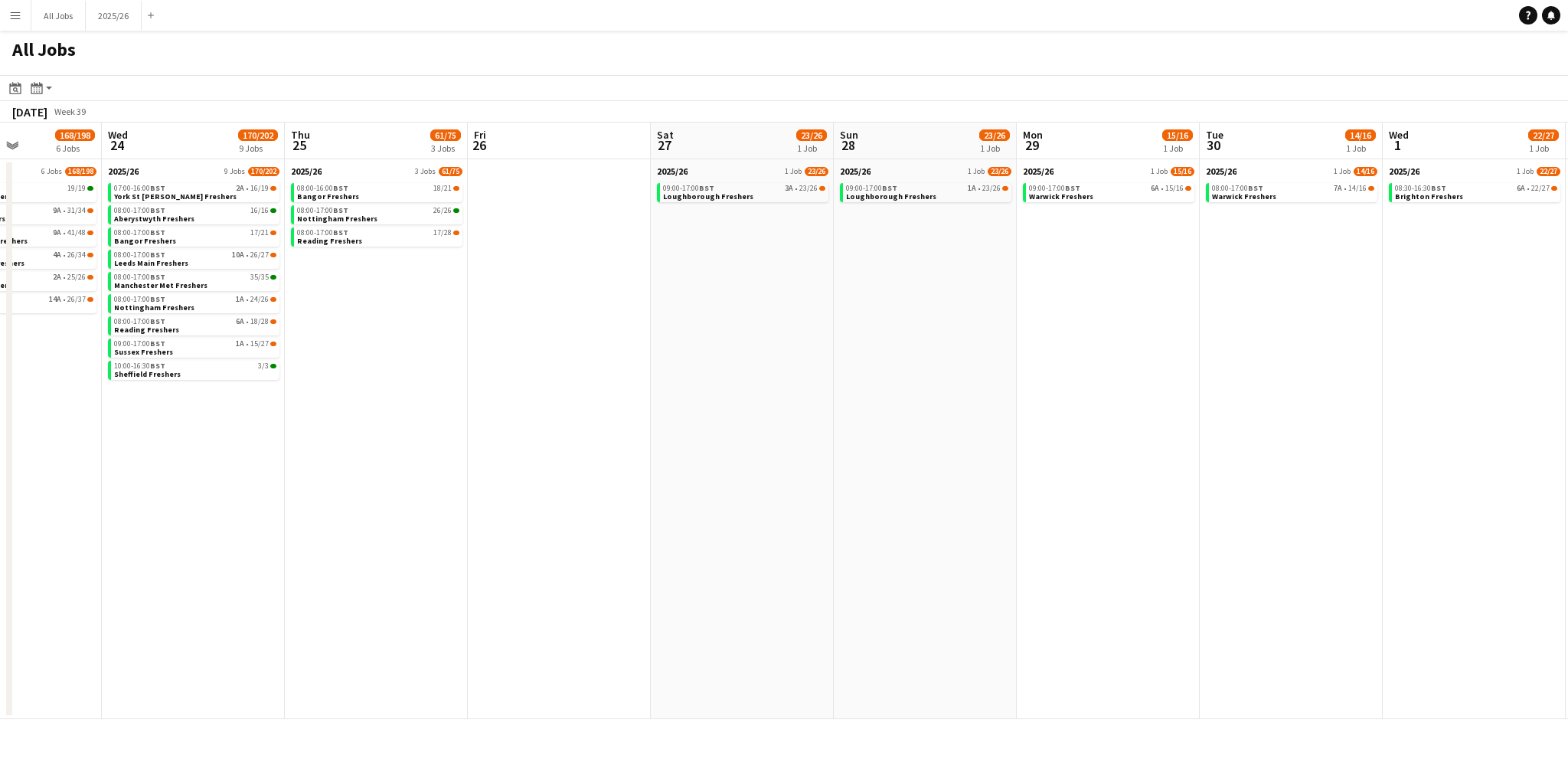
drag, startPoint x: 476, startPoint y: 362, endPoint x: 860, endPoint y: 373, distance: 384.2
click at [860, 373] on app-calendar-viewport "Sun 21 Mon 22 130/146 4 Jobs Tue 23 168/198 6 Jobs Wed 24 170/202 9 Jobs Thu 25…" at bounding box center [784, 421] width 1568 height 597
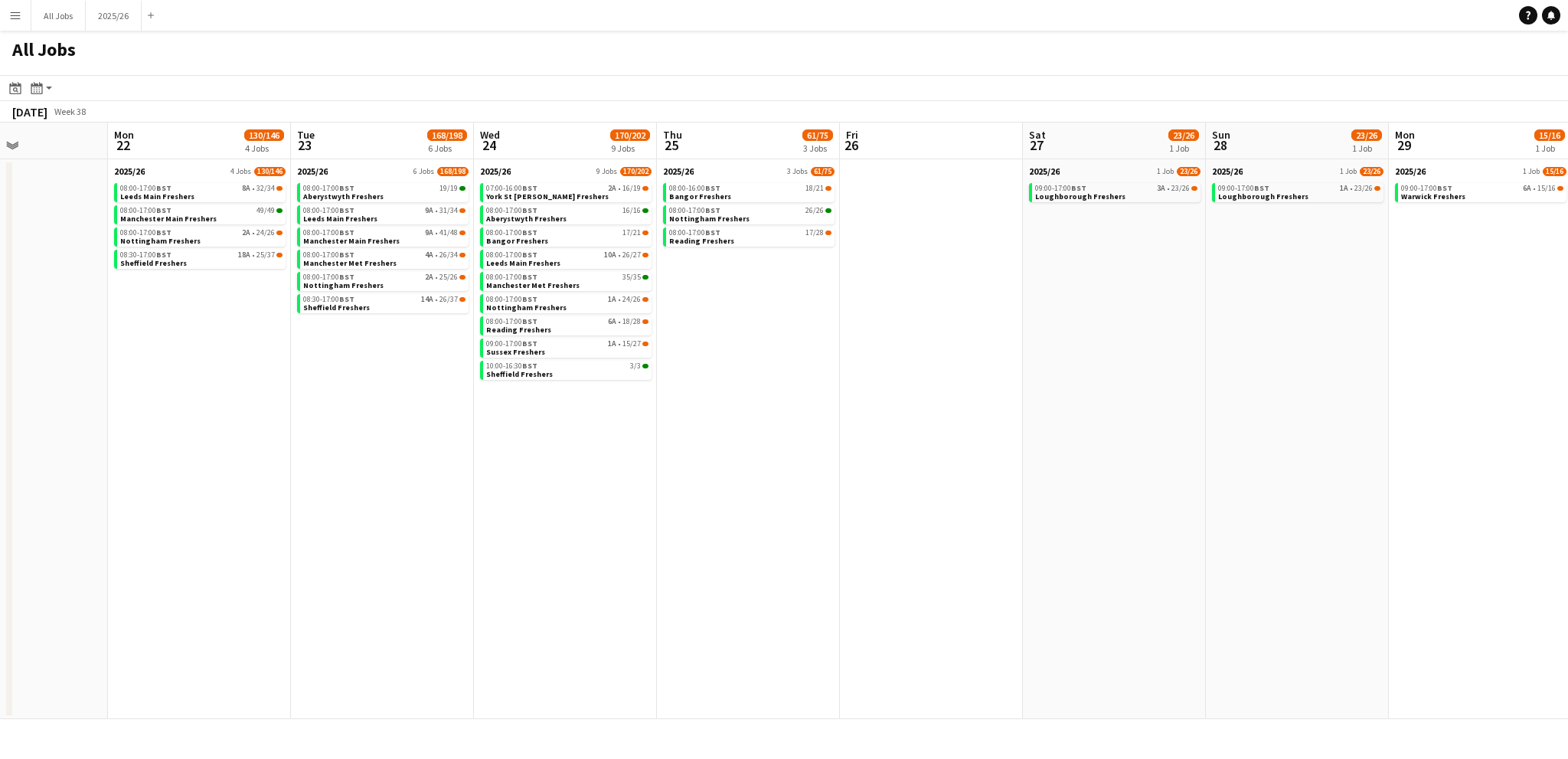
scroll to position [0, 334]
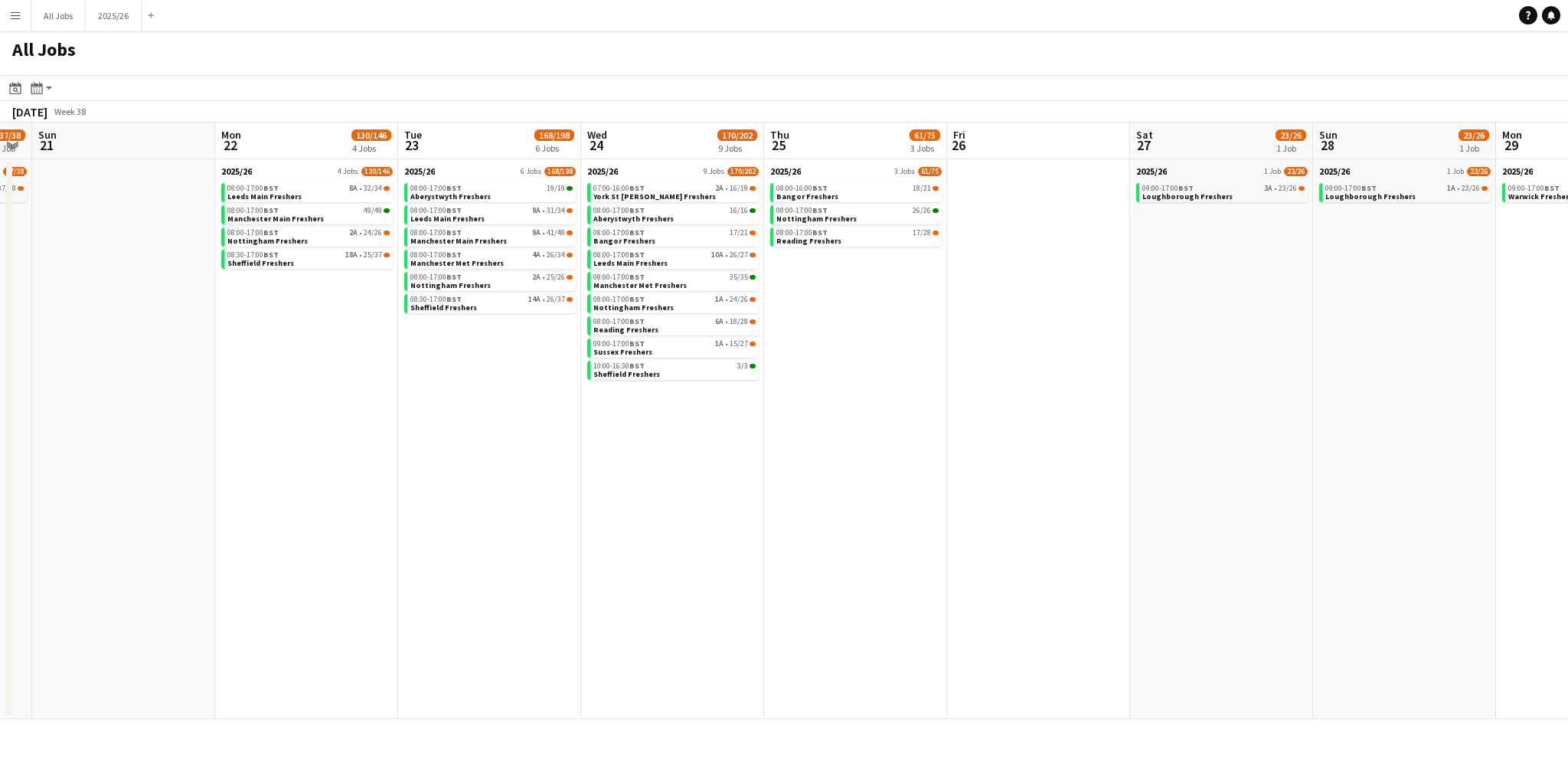
drag, startPoint x: 594, startPoint y: 363, endPoint x: 891, endPoint y: 367, distance: 297.0
click at [891, 367] on app-calendar-viewport "Fri 19 28/29 1 Job Sat 20 37/38 1 Job Sun 21 Mon 22 130/146 4 Jobs Tue 23 168/1…" at bounding box center [784, 421] width 1568 height 597
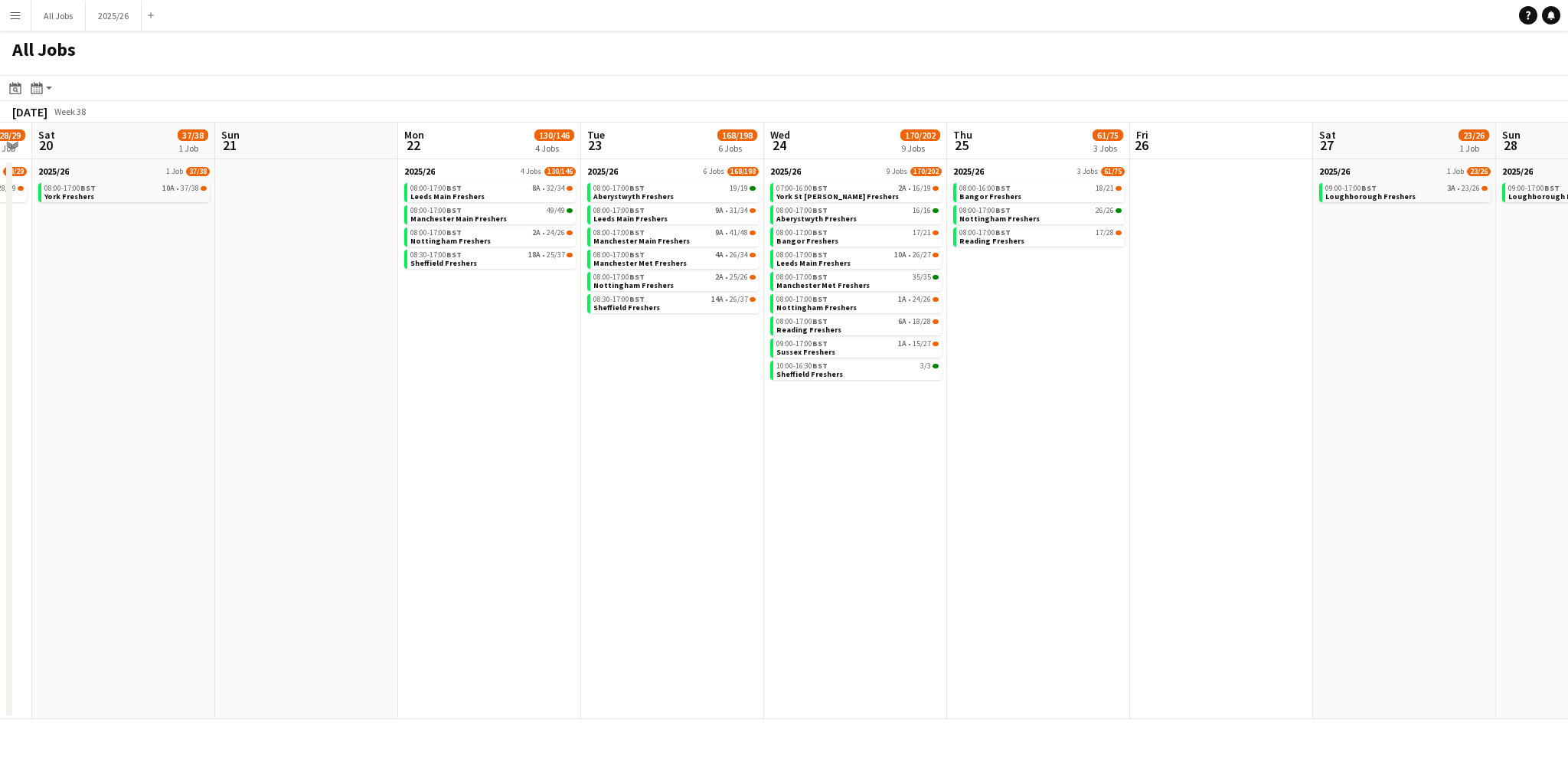
scroll to position [0, 480]
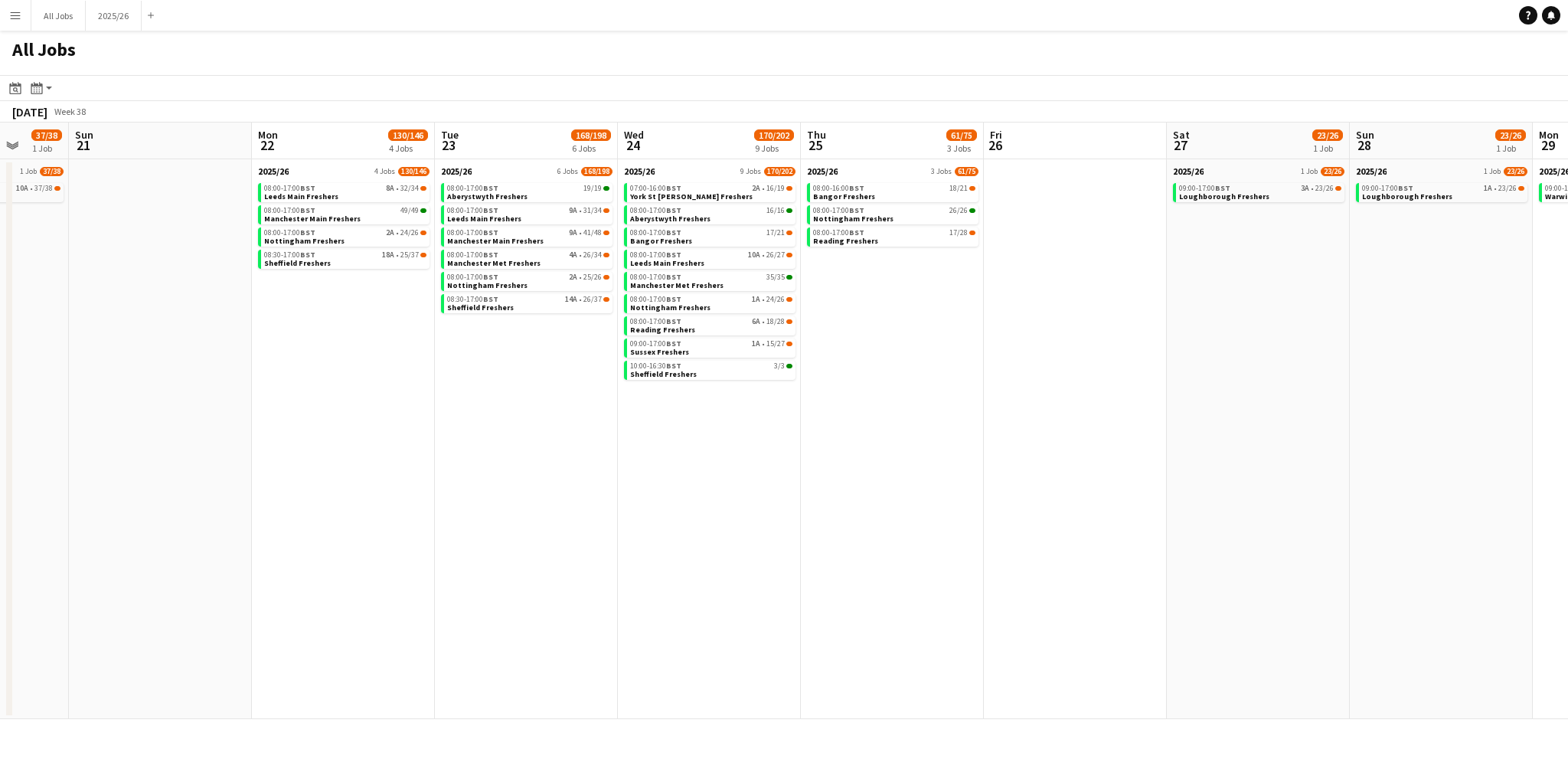
drag, startPoint x: 643, startPoint y: 421, endPoint x: 680, endPoint y: 419, distance: 37.1
click at [680, 419] on app-calendar-viewport "Thu 18 110/127 5 Jobs Fri 19 28/29 1 Job Sat 20 37/38 1 Job Sun 21 Mon 22 130/1…" at bounding box center [784, 421] width 1568 height 597
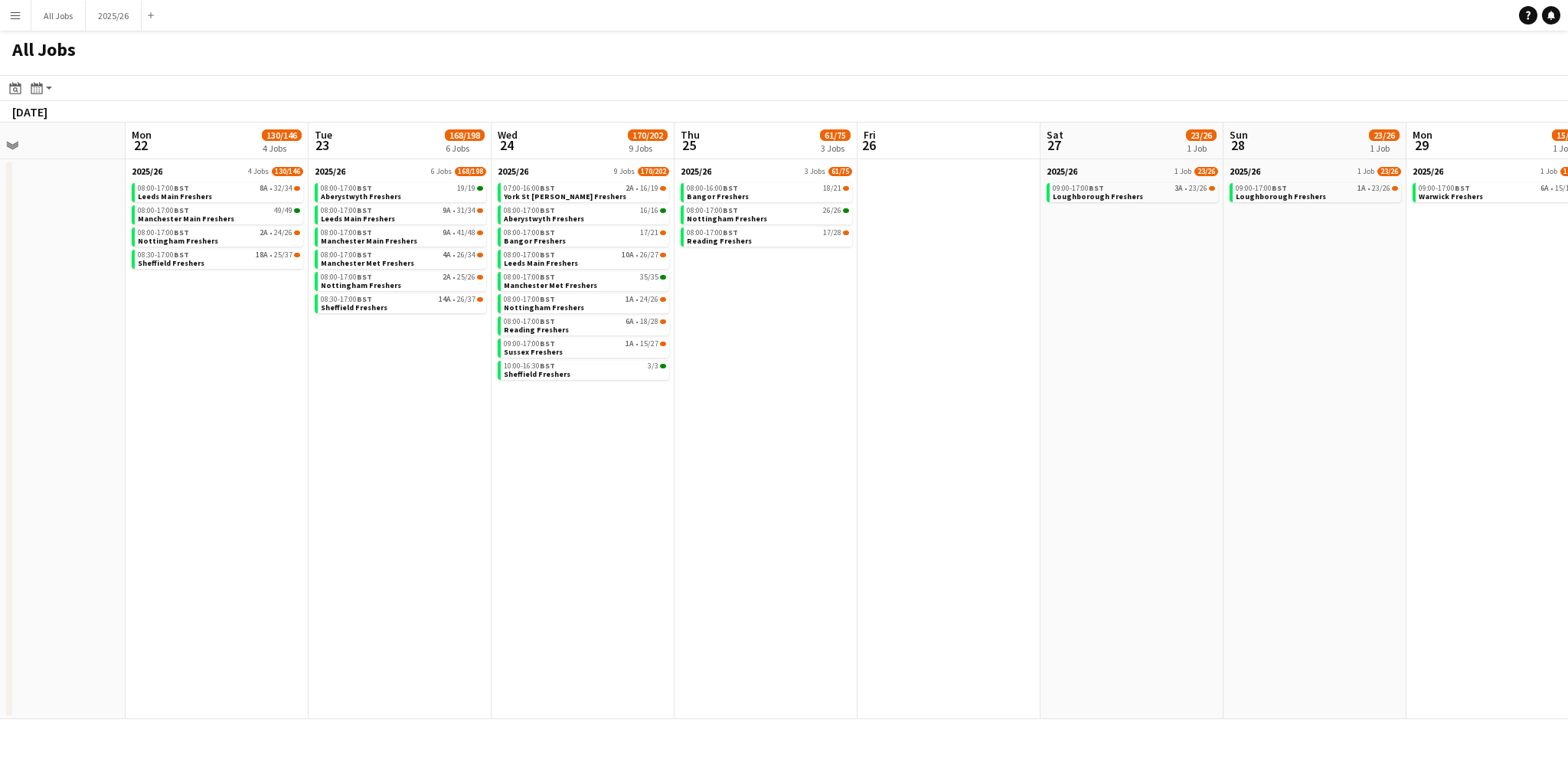
drag, startPoint x: 1363, startPoint y: 400, endPoint x: 871, endPoint y: 415, distance: 492.2
click at [871, 415] on app-calendar-viewport "Thu 18 110/127 5 Jobs Fri 19 28/29 1 Job Sat 20 37/38 1 Job Sun 21 Mon 22 130/1…" at bounding box center [784, 421] width 1568 height 597
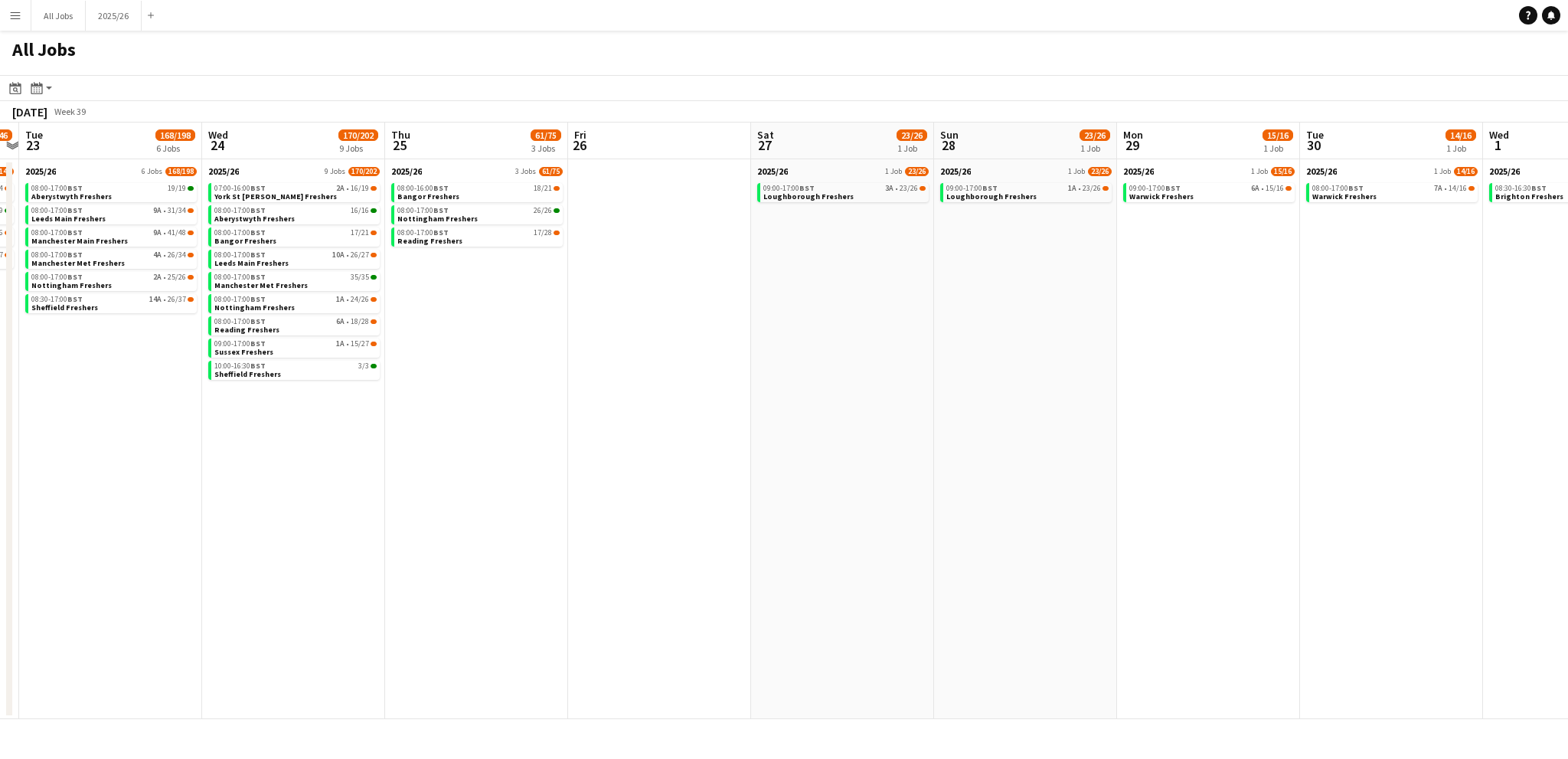
scroll to position [0, 598]
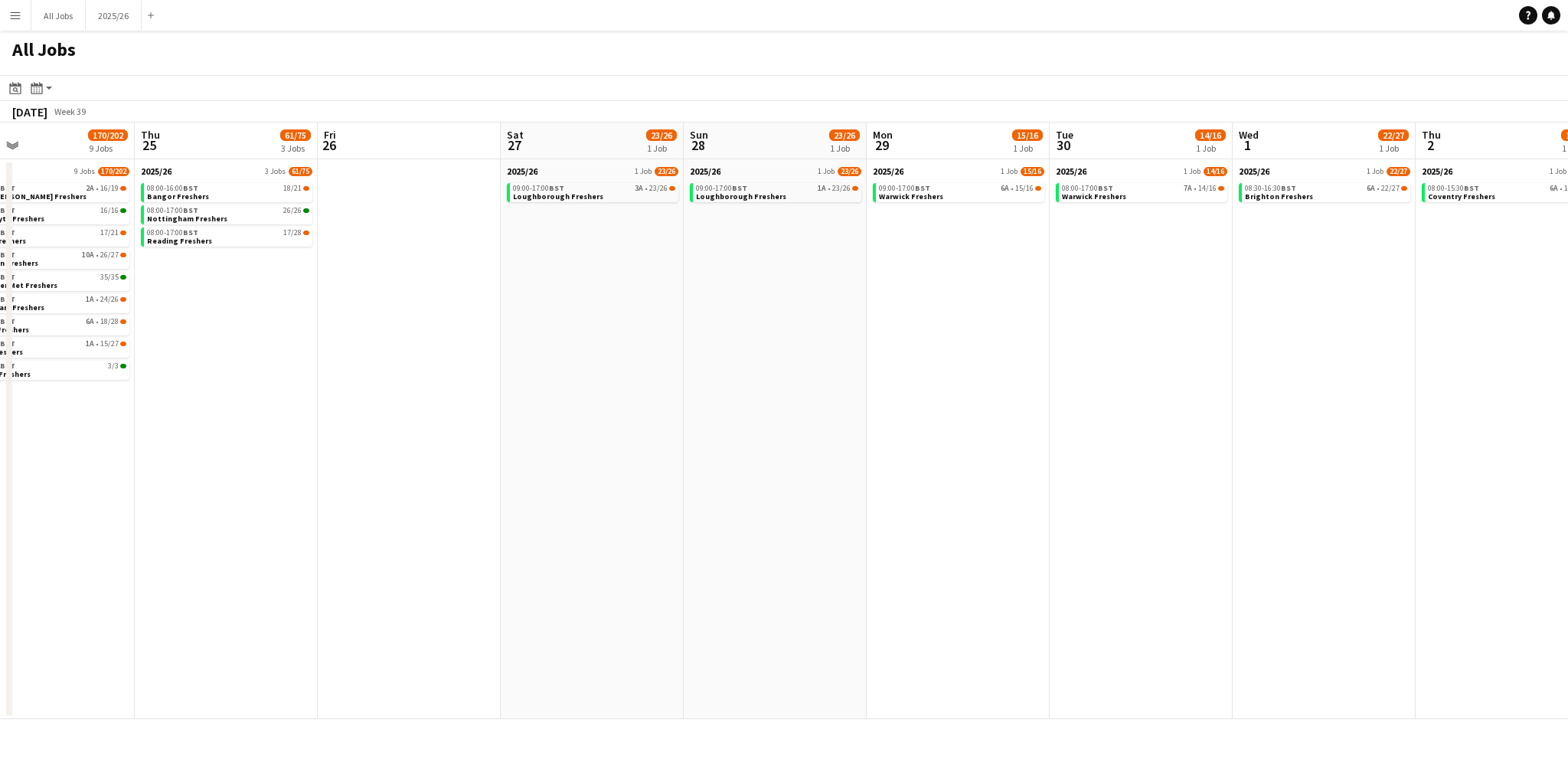
drag, startPoint x: 1339, startPoint y: 401, endPoint x: 1165, endPoint y: 399, distance: 174.0
click at [1165, 399] on app-calendar-viewport "Sun 21 Mon 22 130/146 4 Jobs Tue 23 168/198 6 Jobs Wed 24 170/202 9 Jobs Thu 25…" at bounding box center [784, 421] width 1568 height 597
click at [1278, 192] on span "Brighton Freshers" at bounding box center [1278, 197] width 68 height 10
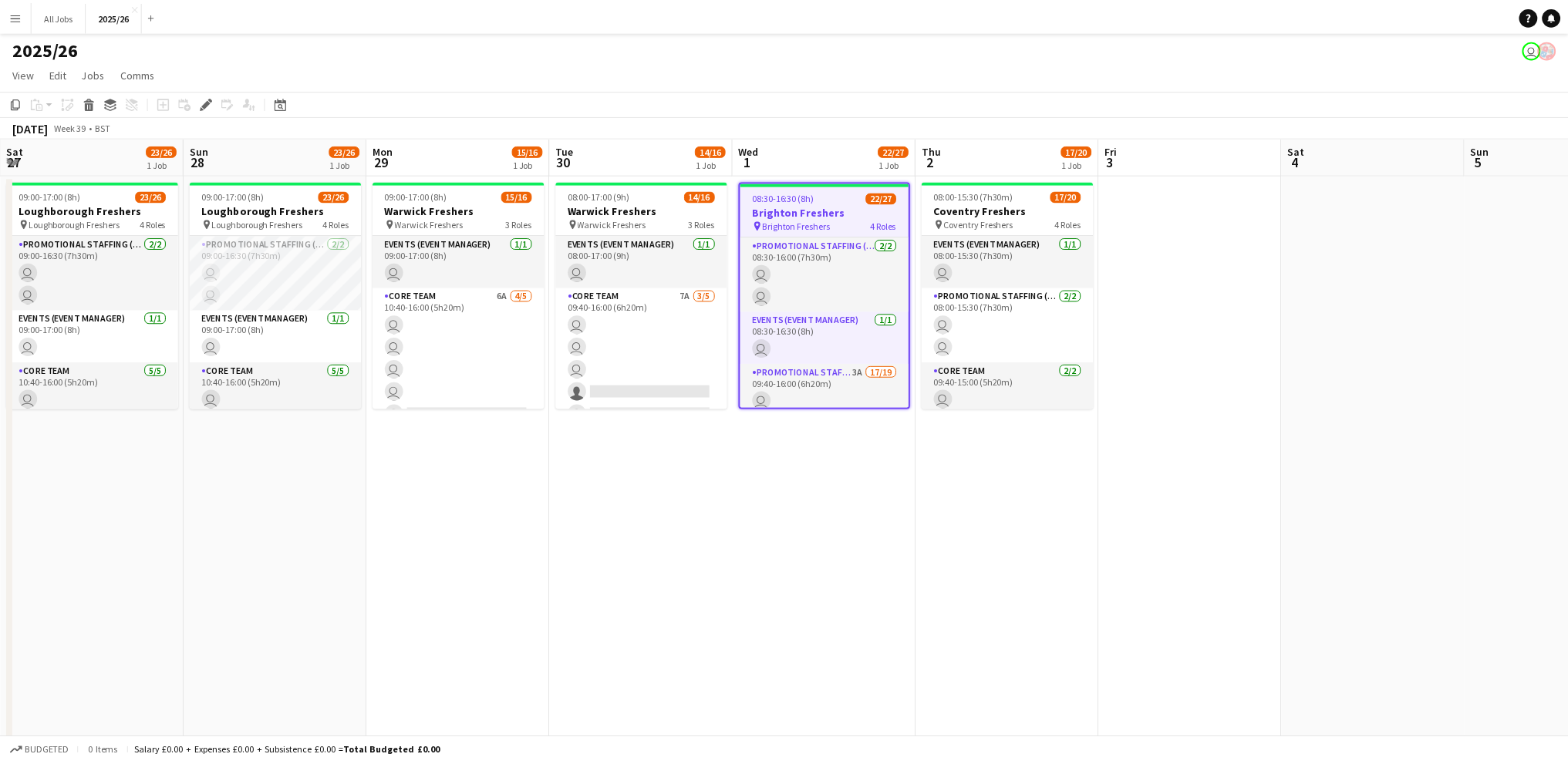
scroll to position [0, 531]
